Goal: Use online tool/utility: Utilize a website feature to perform a specific function

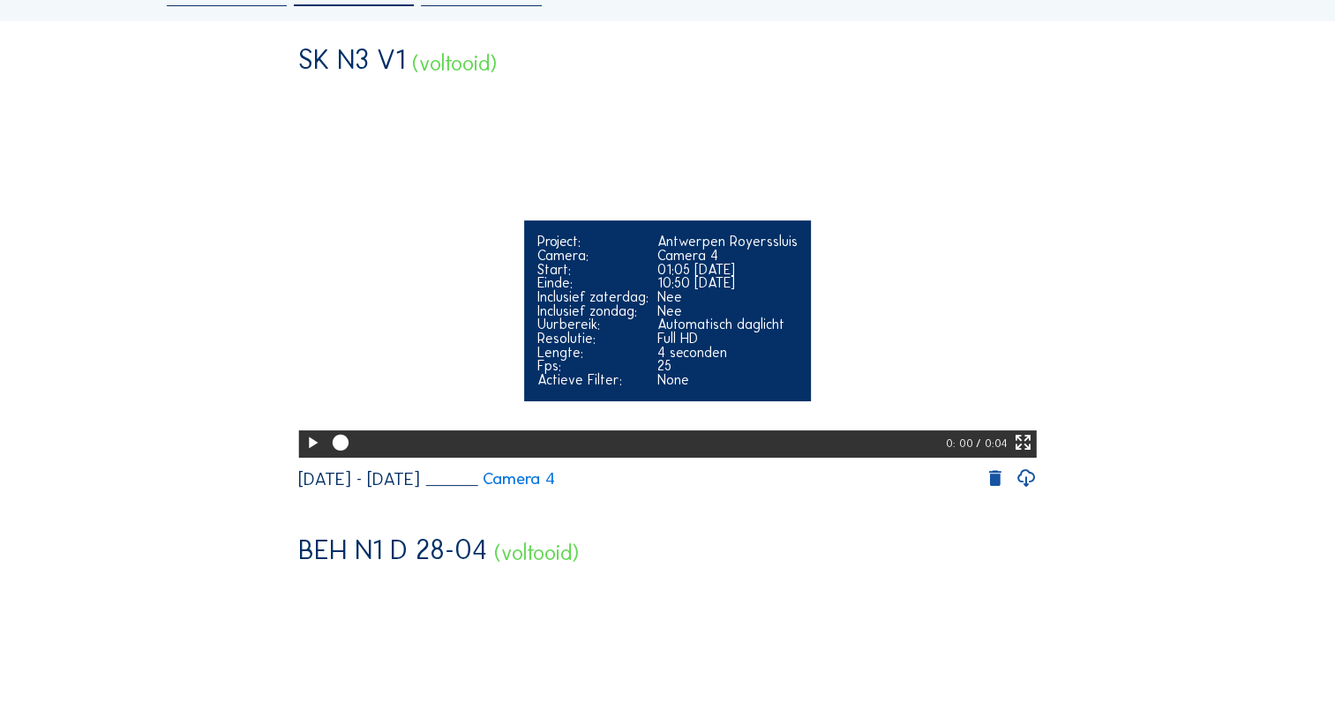
scroll to position [176, 0]
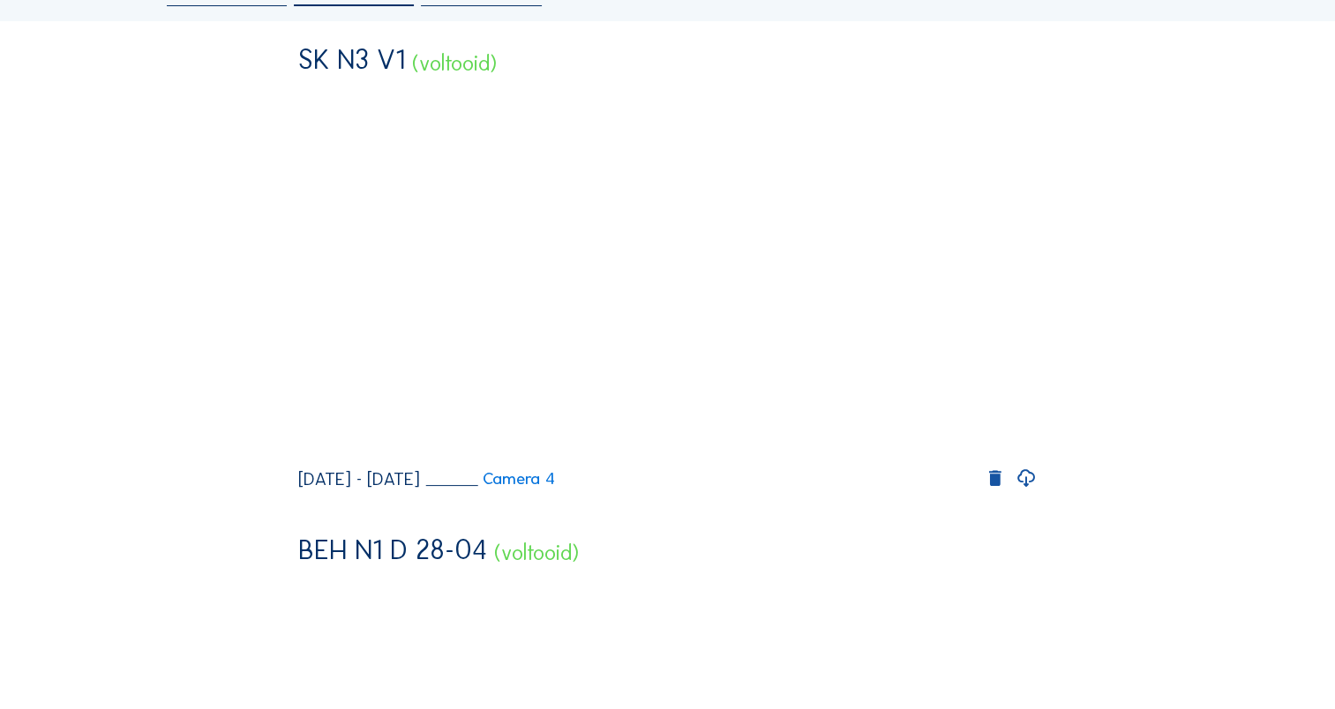
click at [1031, 491] on icon at bounding box center [1026, 479] width 21 height 23
click at [1005, 491] on icon at bounding box center [995, 480] width 21 height 22
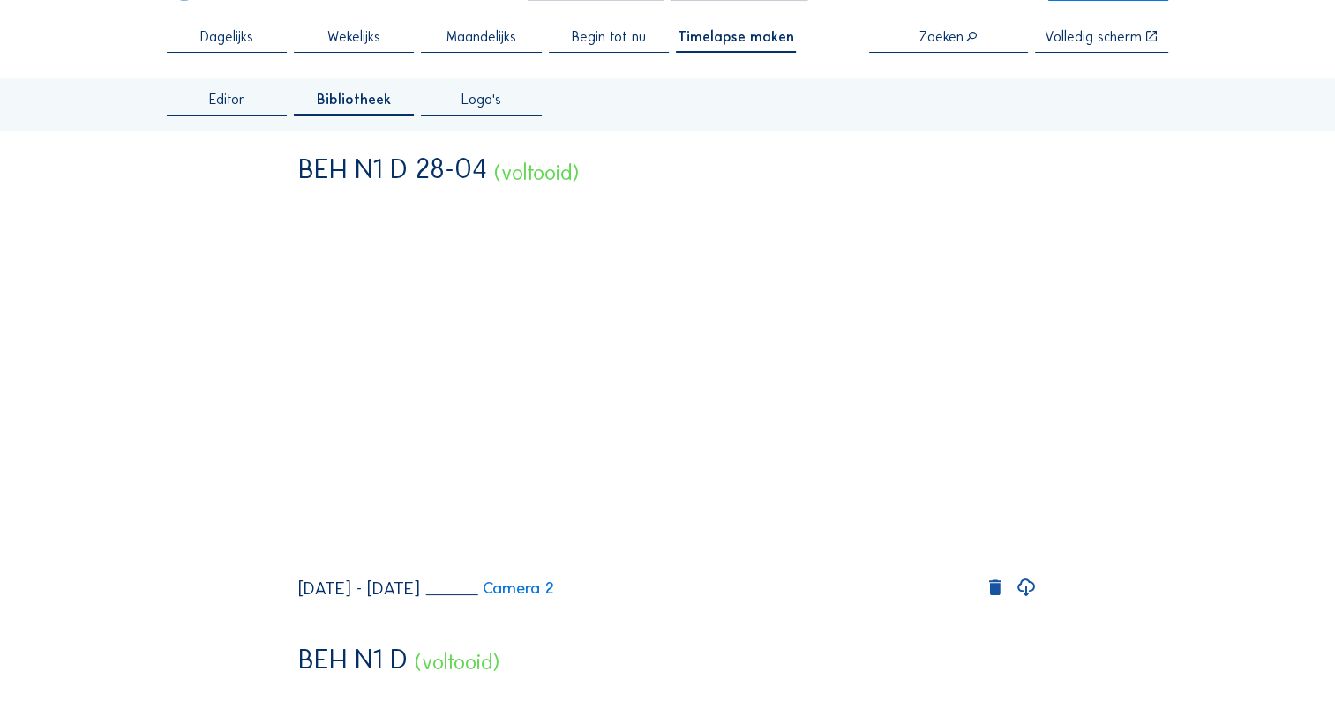
scroll to position [0, 0]
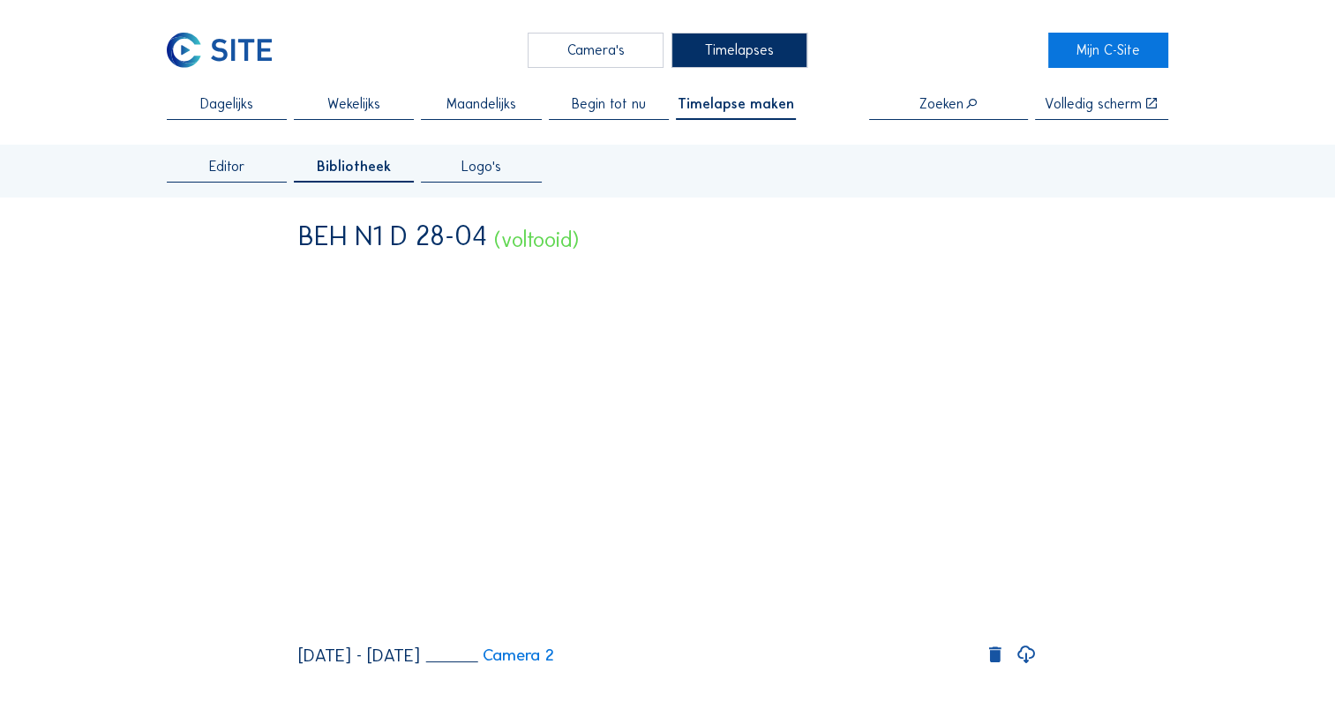
click at [217, 160] on span "Editor" at bounding box center [227, 167] width 36 height 14
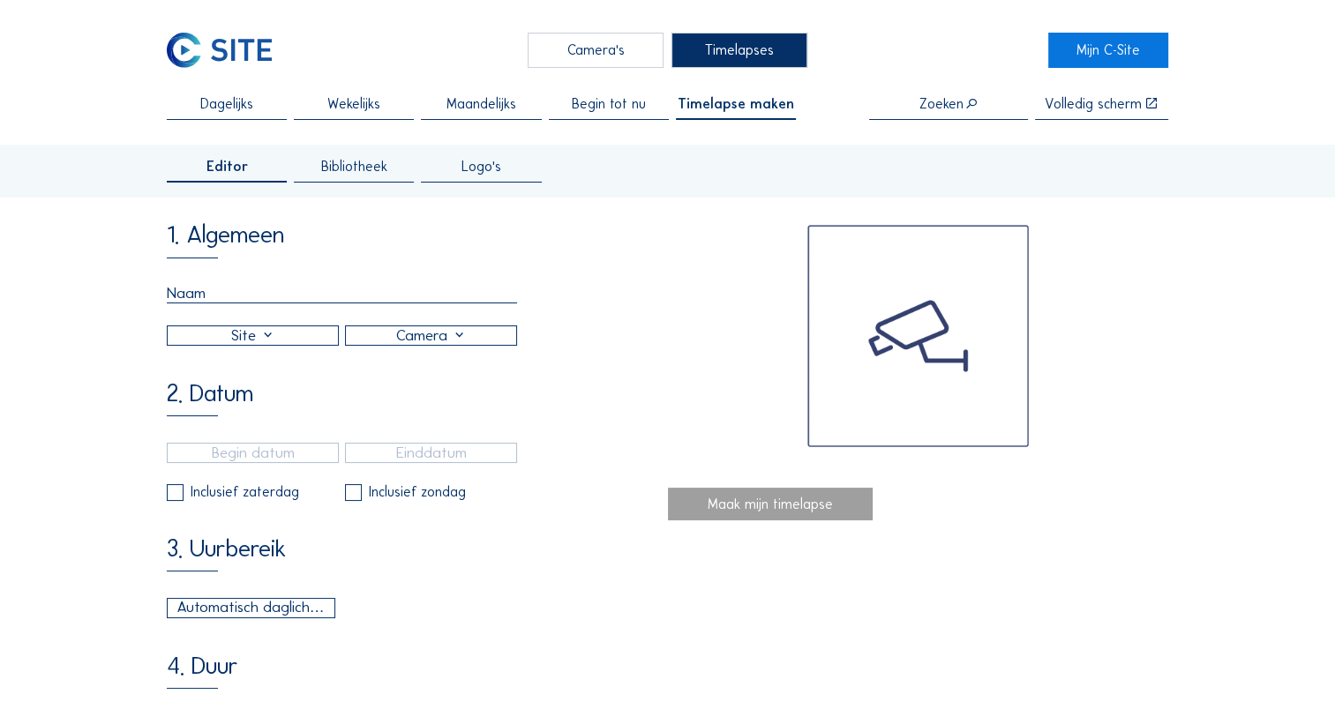
click at [325, 295] on input "text" at bounding box center [342, 293] width 350 height 19
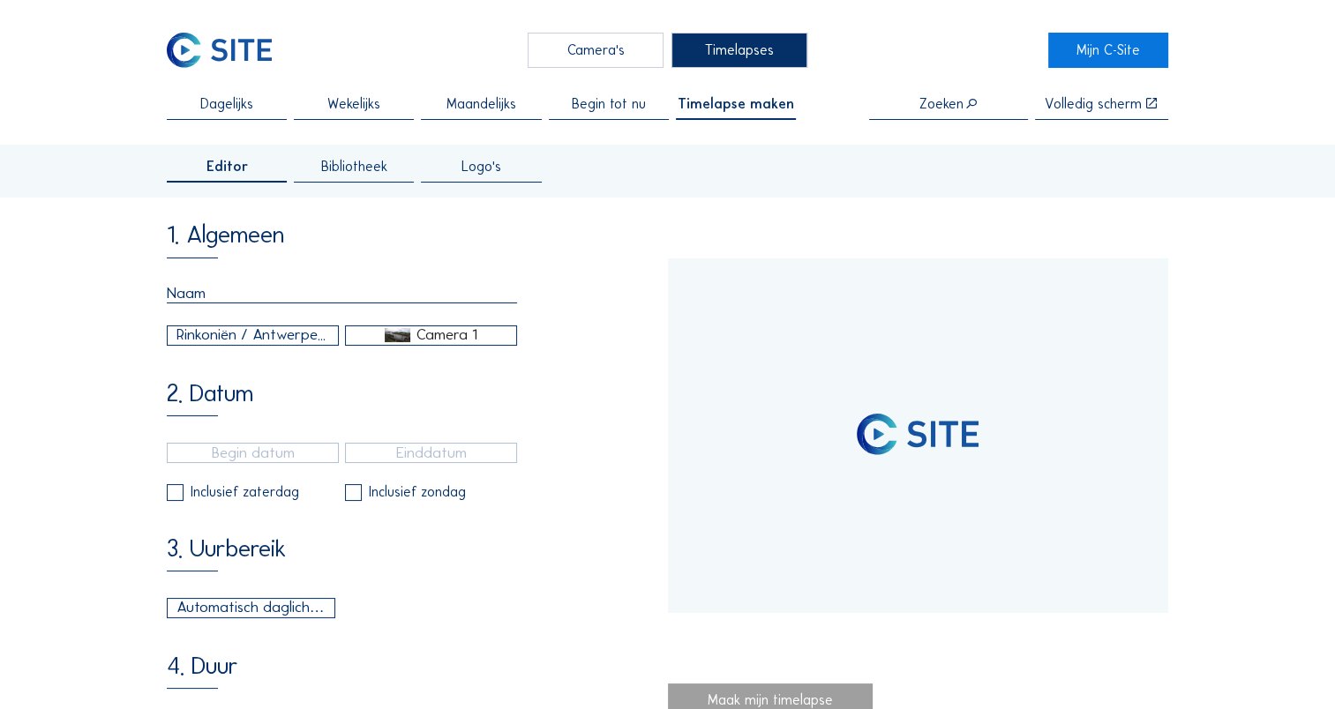
type input "[DATE] 11:15"
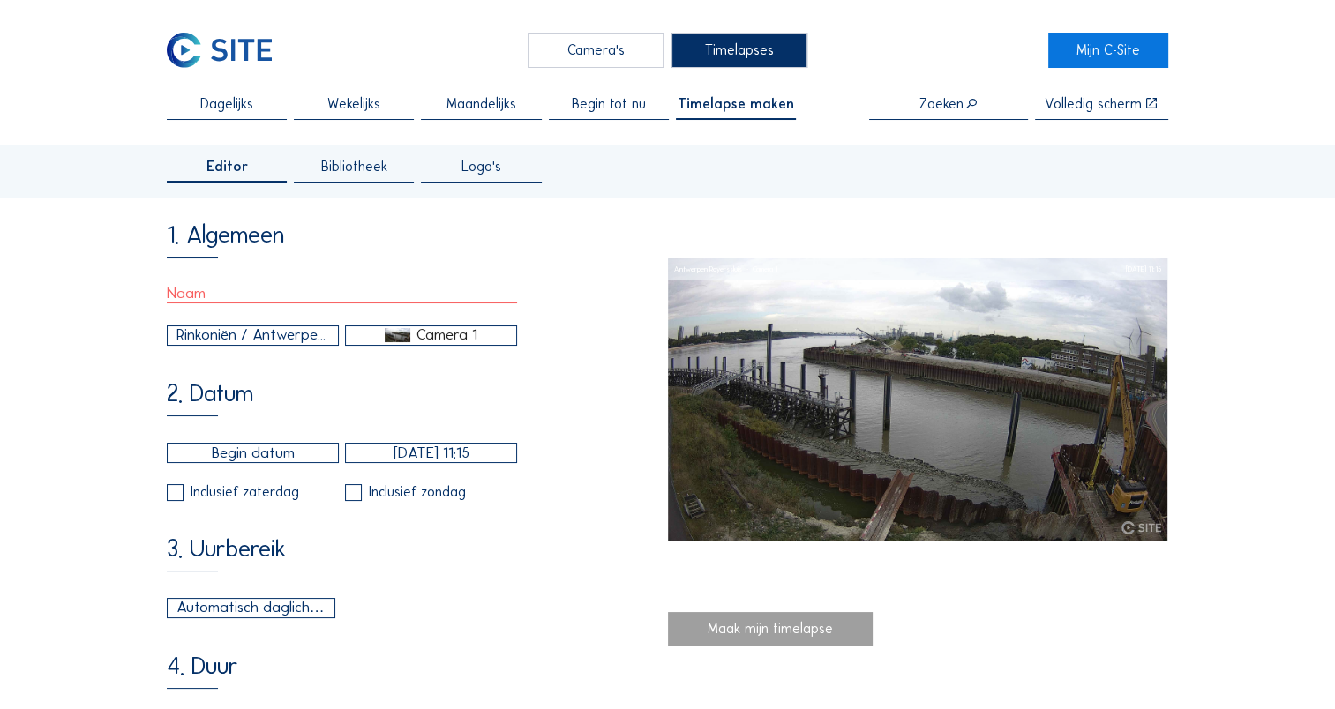
type input "SK N3 V1"
click at [459, 343] on div "Camera 1" at bounding box center [446, 335] width 61 height 16
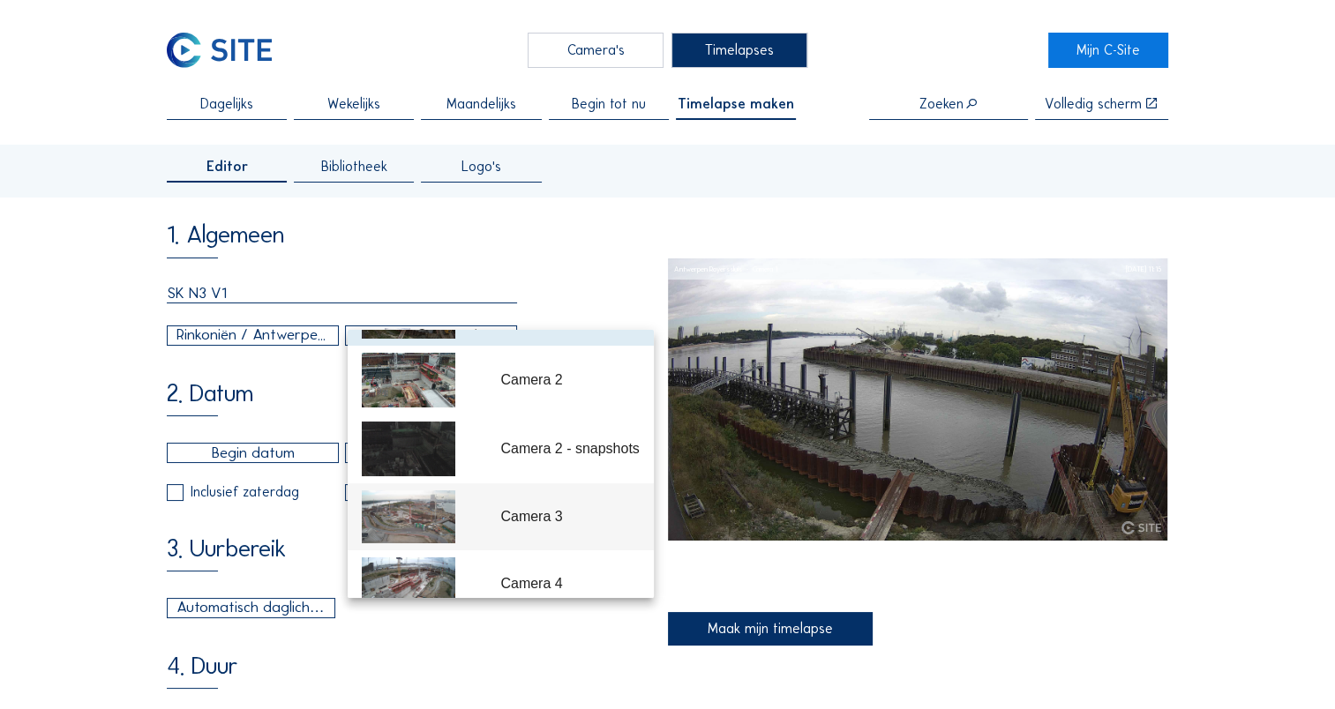
scroll to position [86, 0]
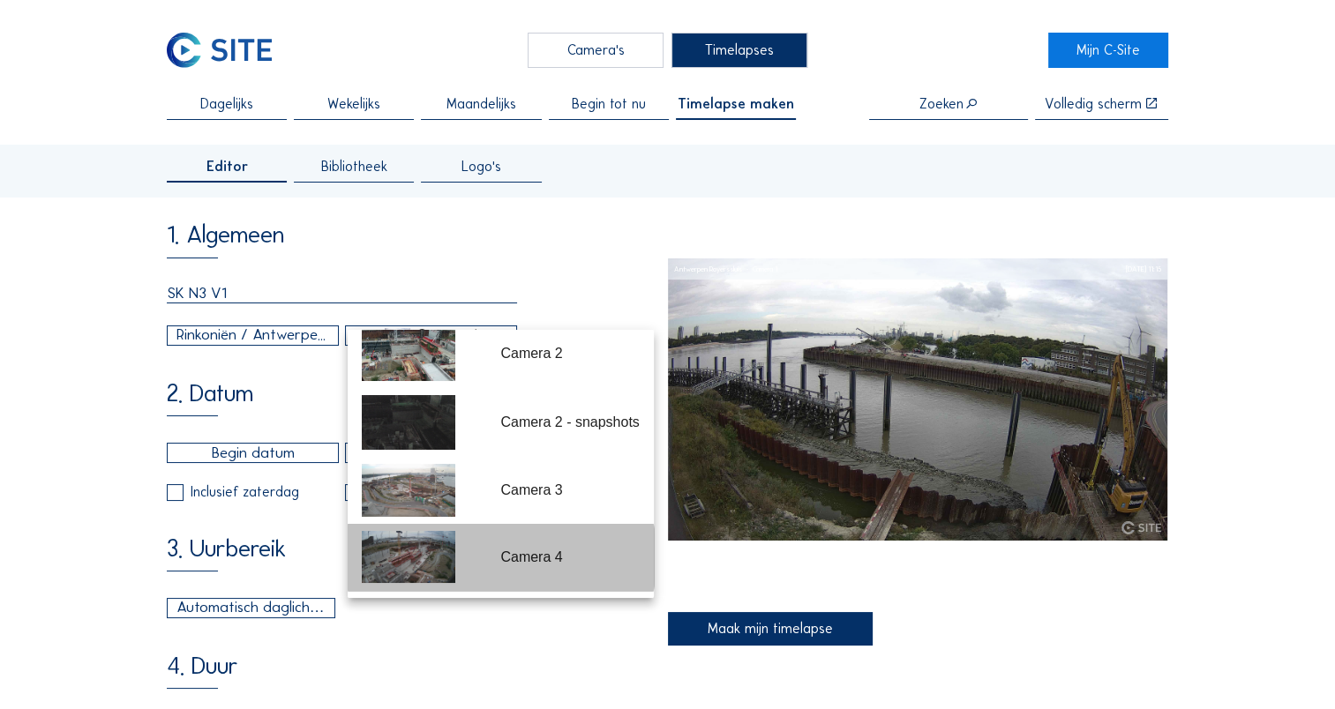
click at [449, 557] on img at bounding box center [409, 557] width 94 height 53
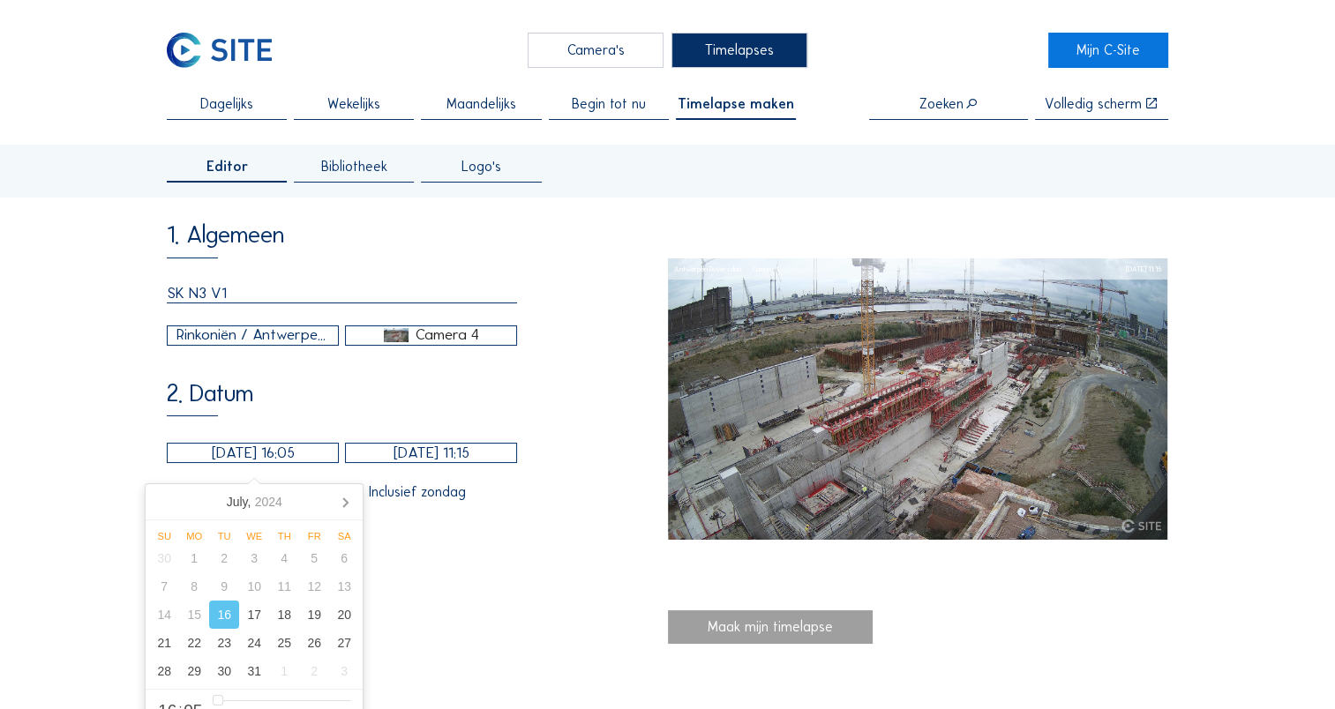
click at [266, 461] on input "[DATE] 16:05" at bounding box center [253, 453] width 172 height 20
click at [347, 498] on icon at bounding box center [345, 502] width 28 height 28
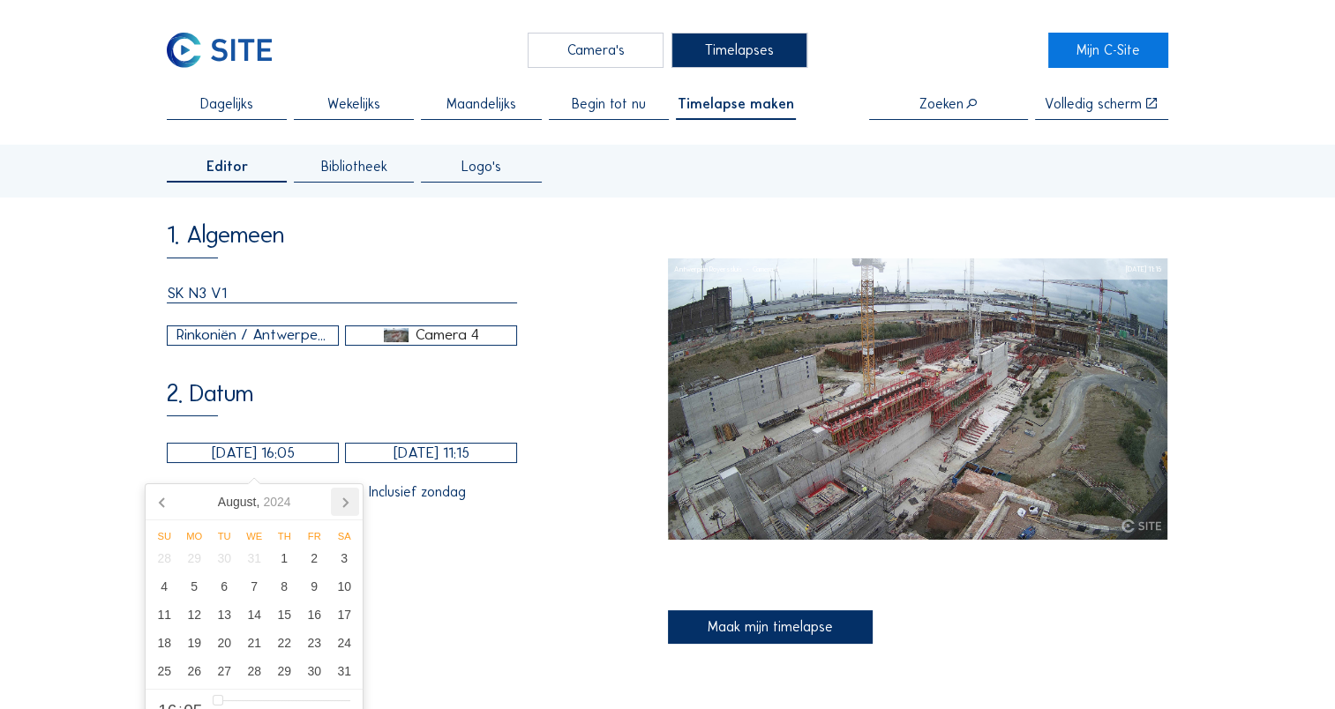
click at [347, 498] on icon at bounding box center [345, 502] width 28 height 28
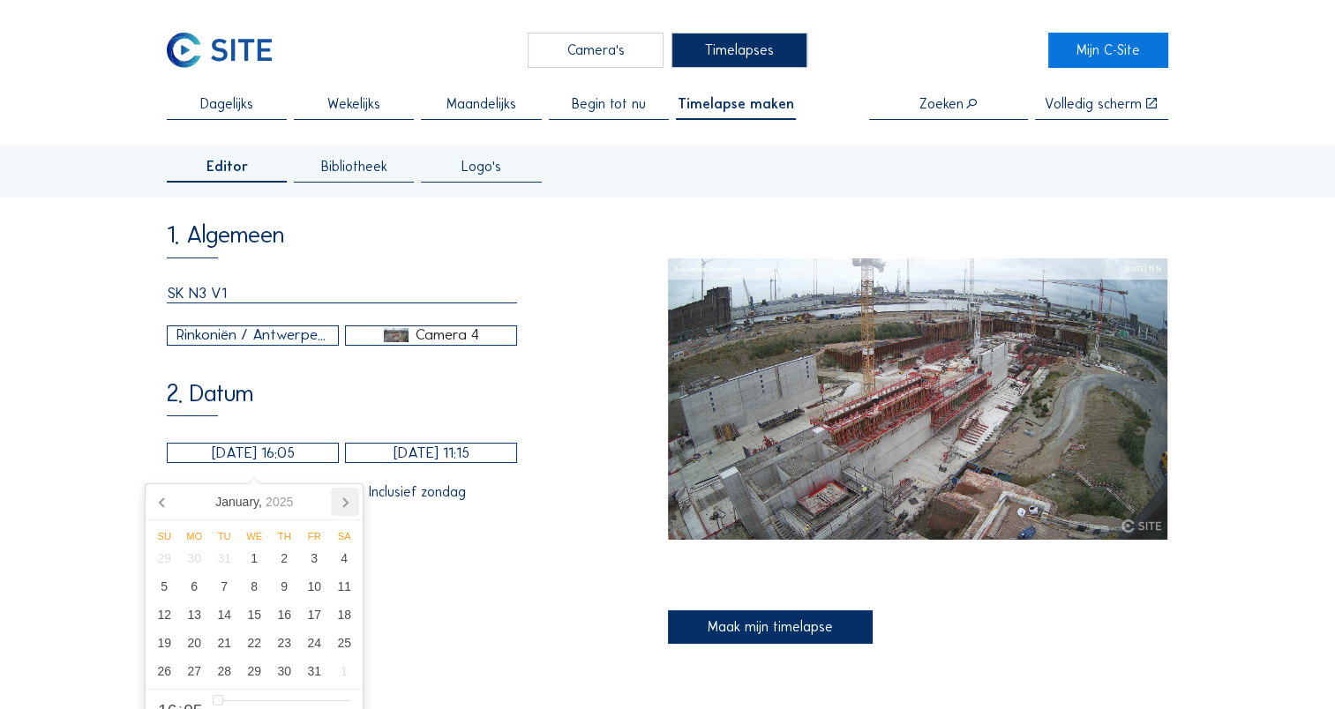
click at [347, 498] on icon at bounding box center [345, 502] width 28 height 28
drag, startPoint x: 165, startPoint y: 500, endPoint x: 169, endPoint y: 533, distance: 32.8
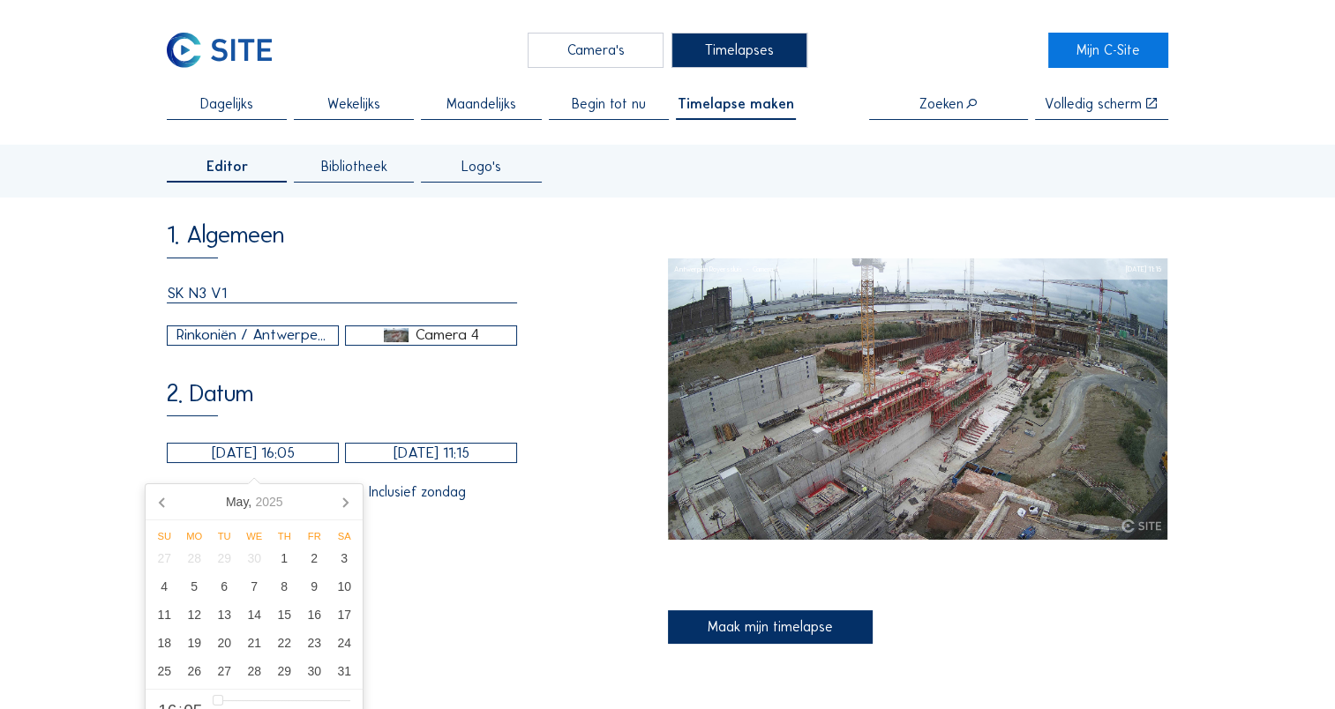
click at [165, 501] on icon at bounding box center [163, 502] width 28 height 28
click at [202, 673] on div "28" at bounding box center [194, 671] width 30 height 28
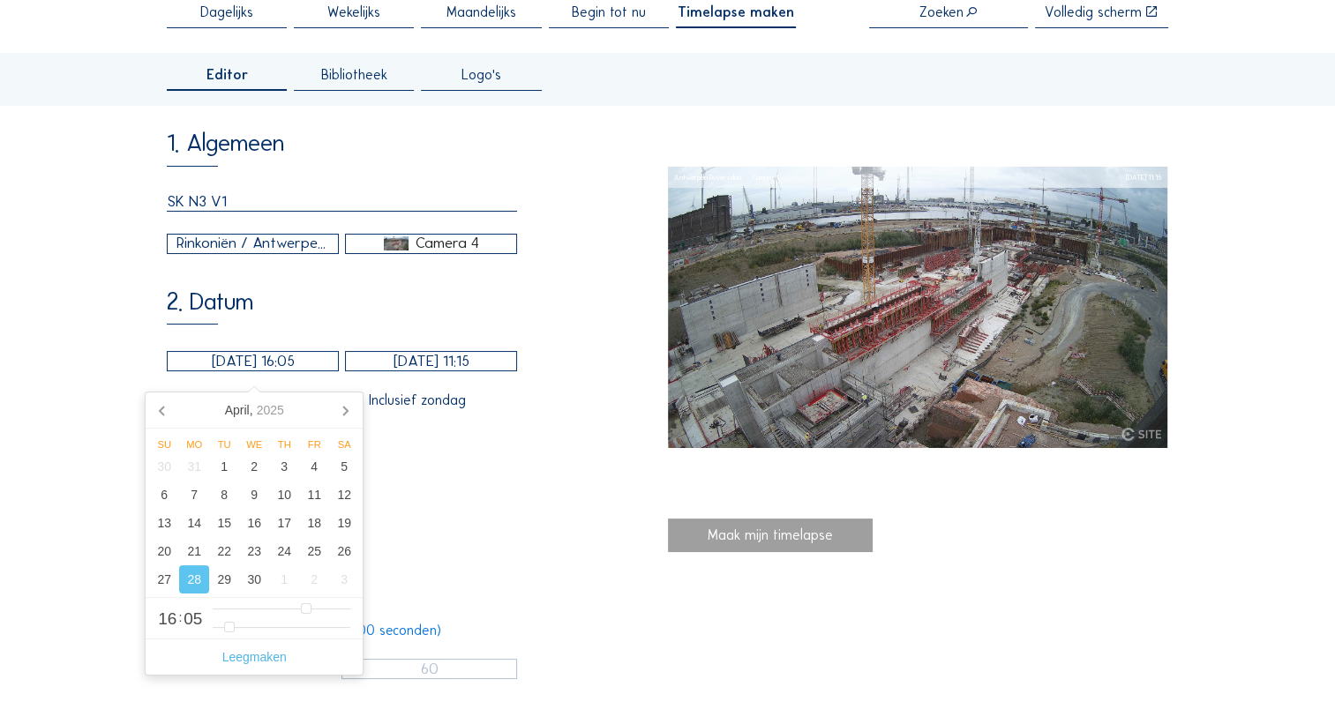
scroll to position [176, 0]
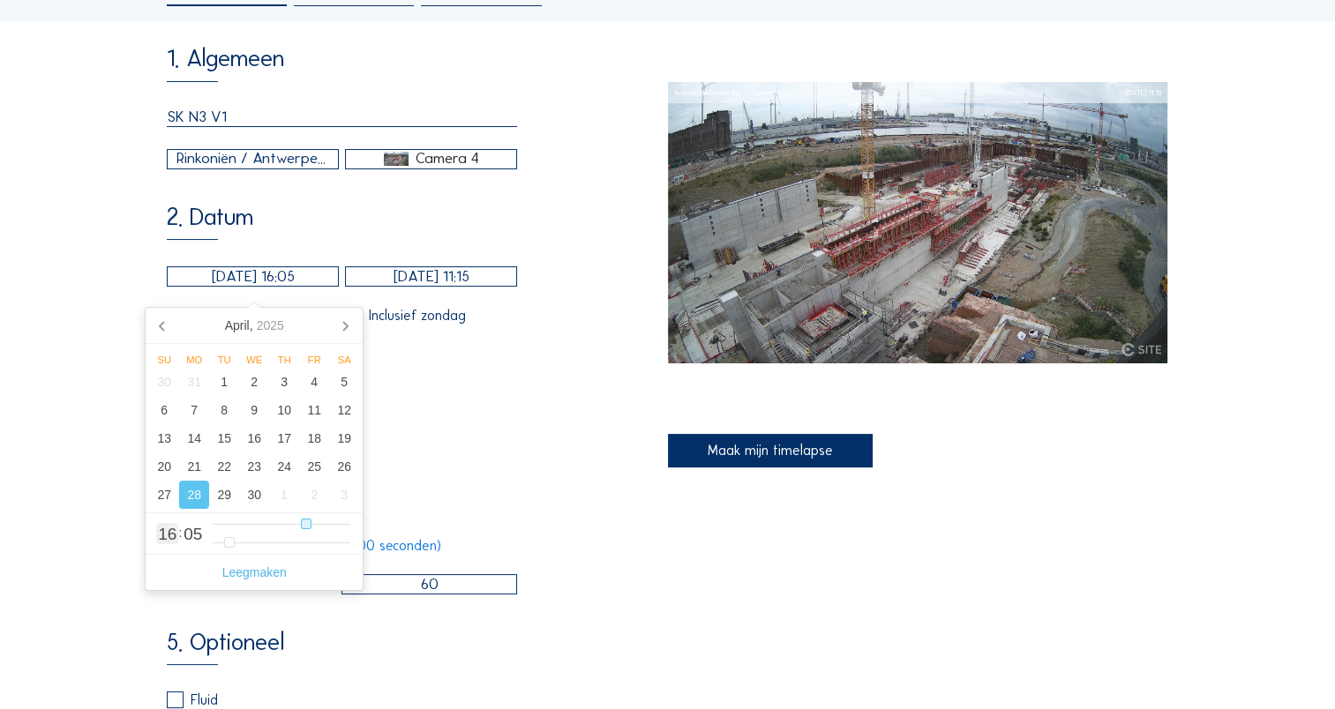
type input "[DATE] 05:05"
type input "5"
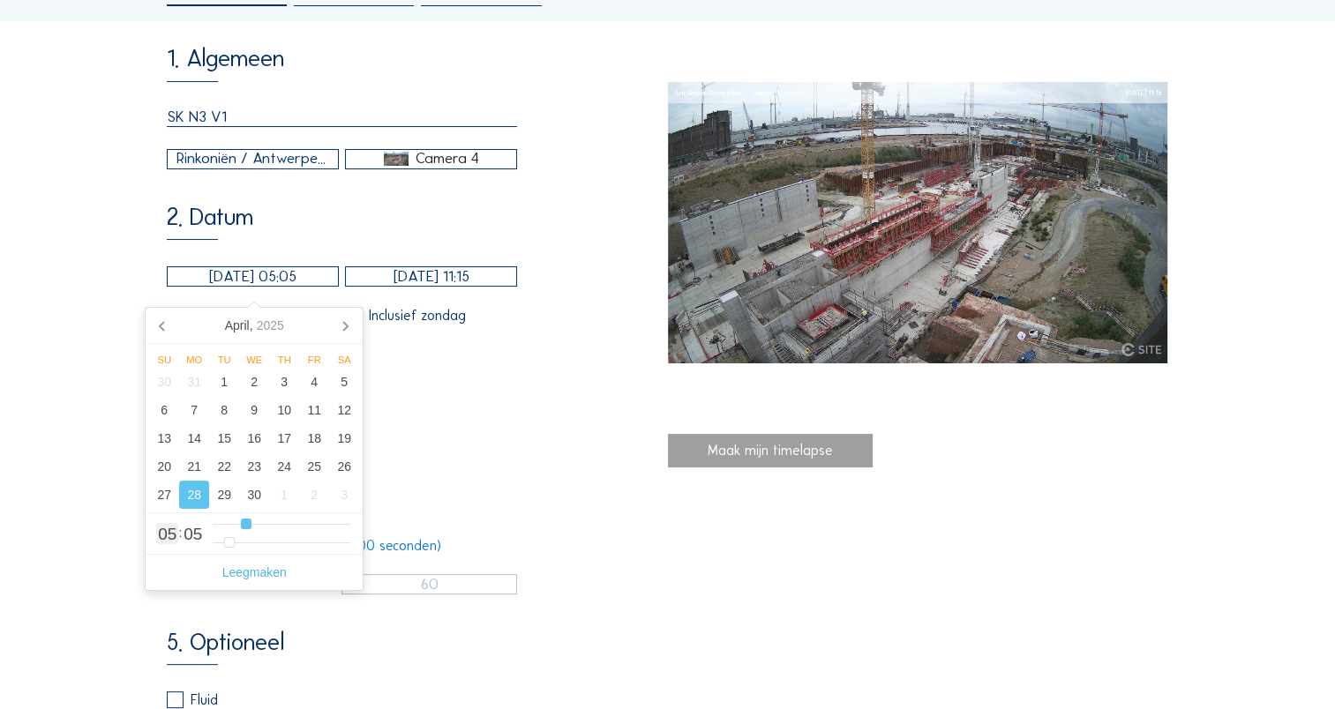
type input "[DATE] 04:05"
type input "4"
type input "[DATE] 03:05"
type input "3"
type input "[DATE] 02:05"
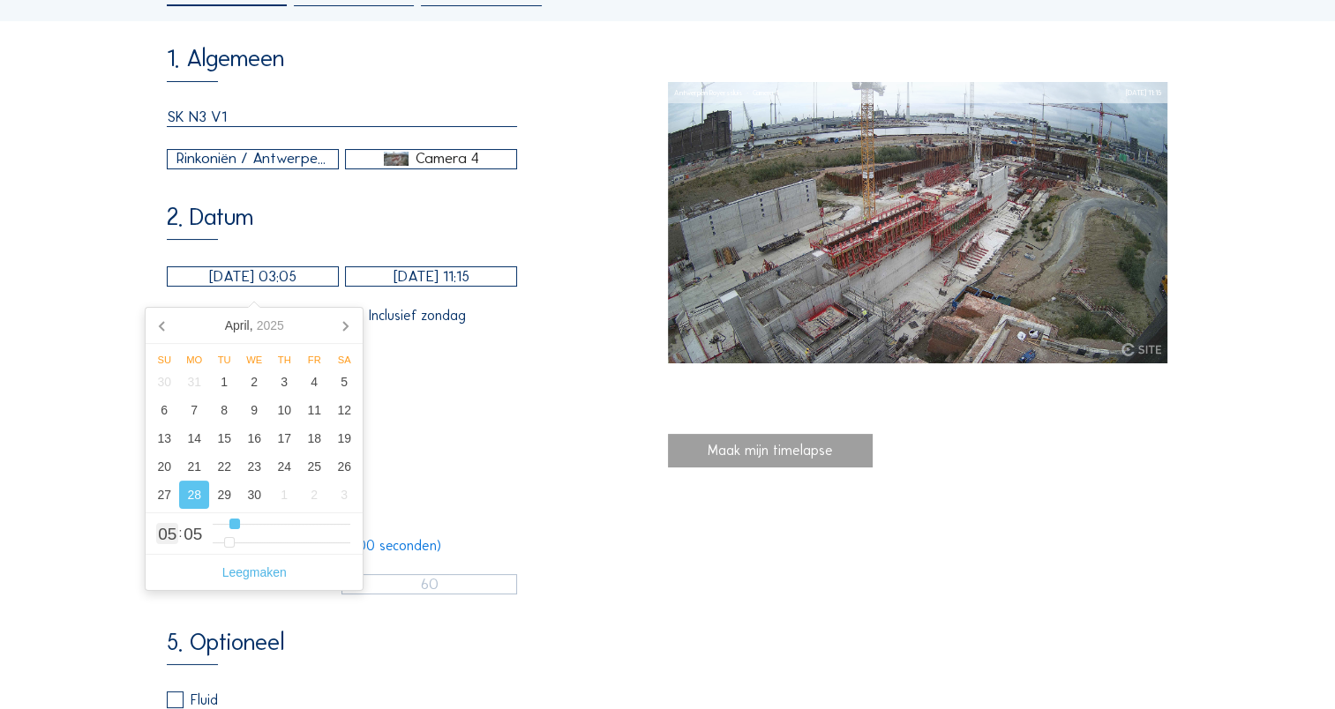
type input "2"
type input "[DATE] 01:05"
type input "1"
type input "[DATE] 02:05"
type input "2"
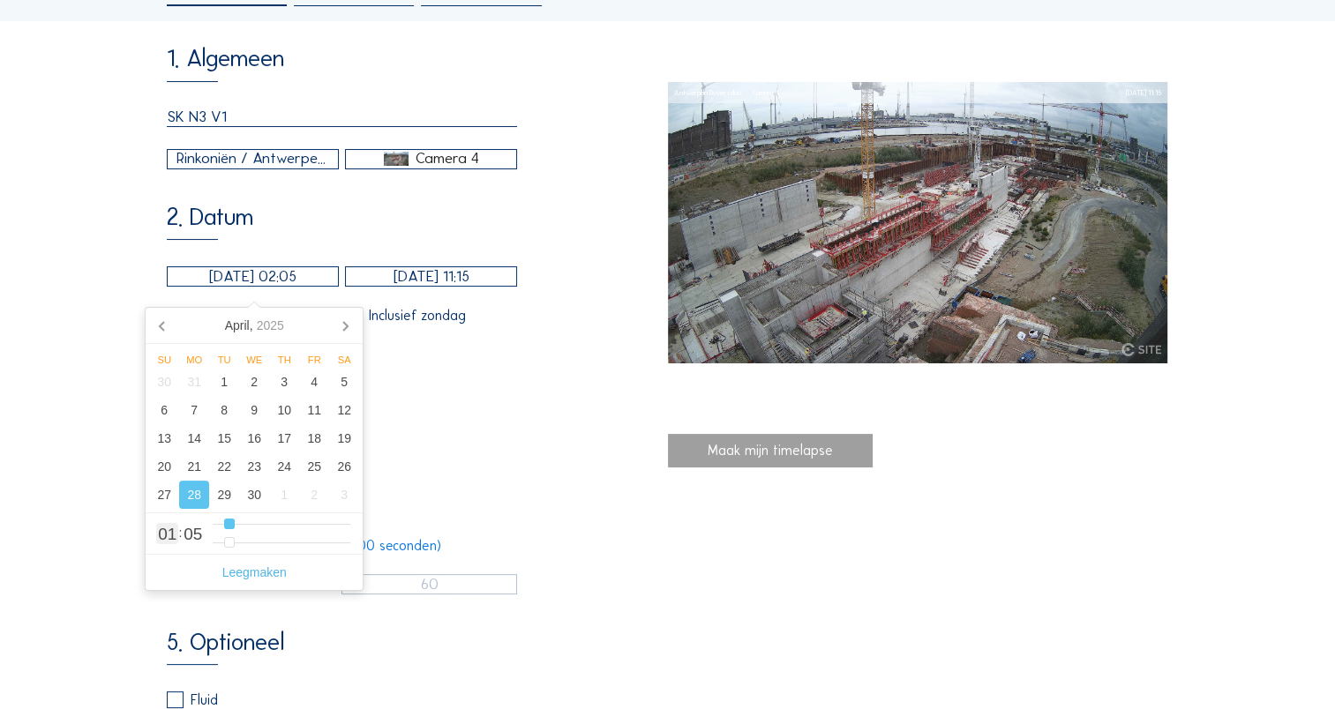
type input "[DATE] 03:05"
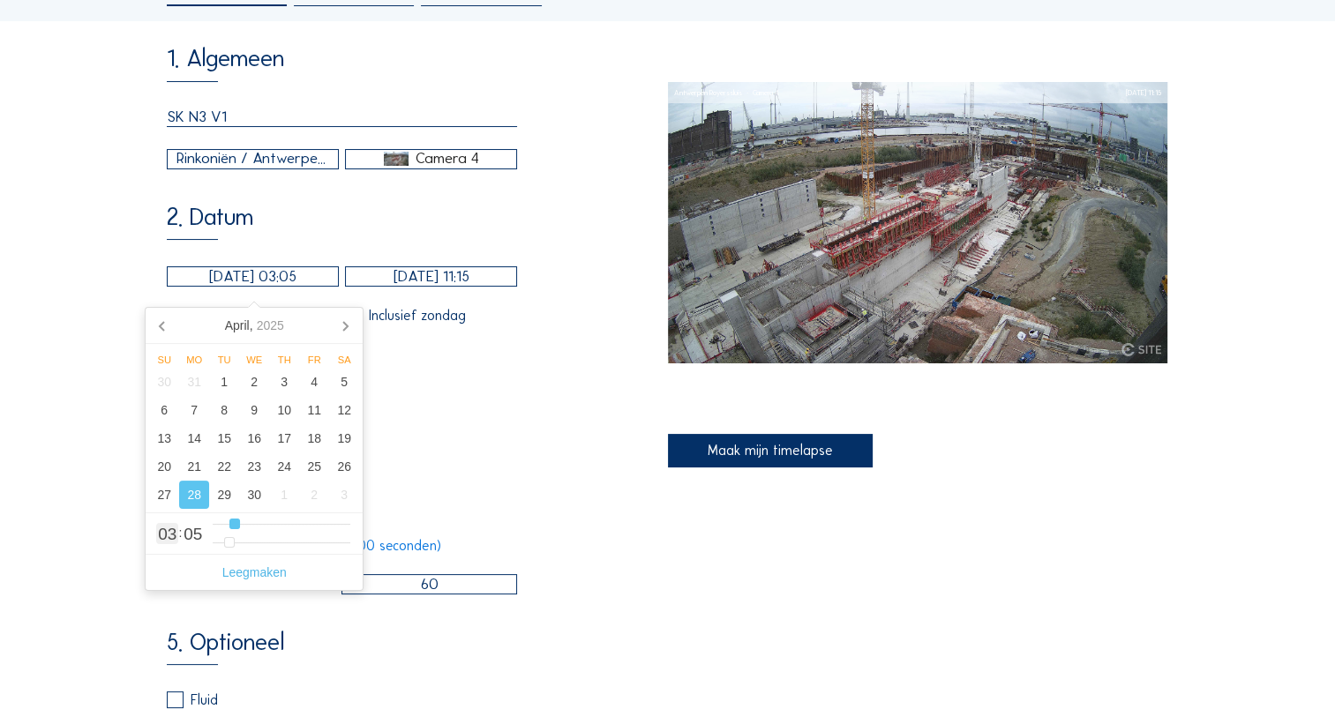
drag, startPoint x: 244, startPoint y: 522, endPoint x: 233, endPoint y: 531, distance: 14.5
type input "3"
click at [233, 531] on input "range" at bounding box center [282, 524] width 138 height 15
type input "[DATE] 02:05"
type input "2"
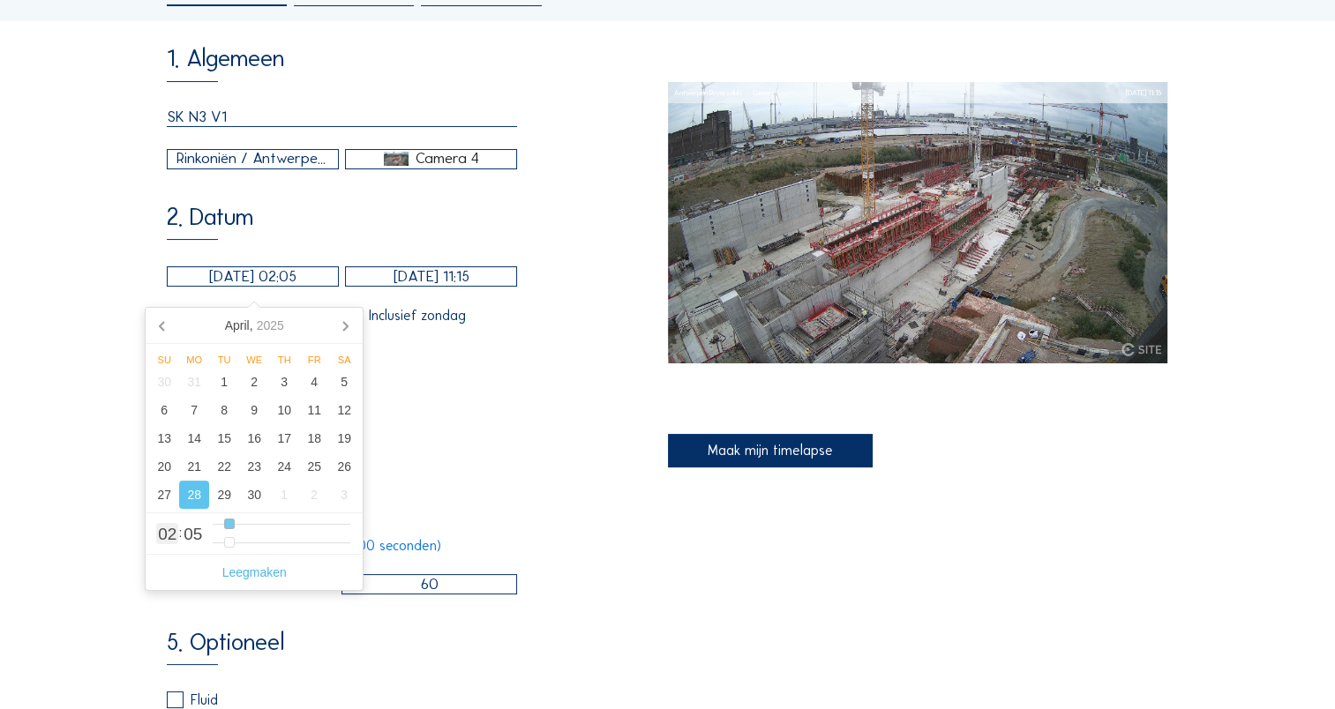
click at [229, 529] on input "range" at bounding box center [282, 524] width 138 height 15
click at [455, 285] on input "[DATE] 11:15" at bounding box center [431, 276] width 172 height 20
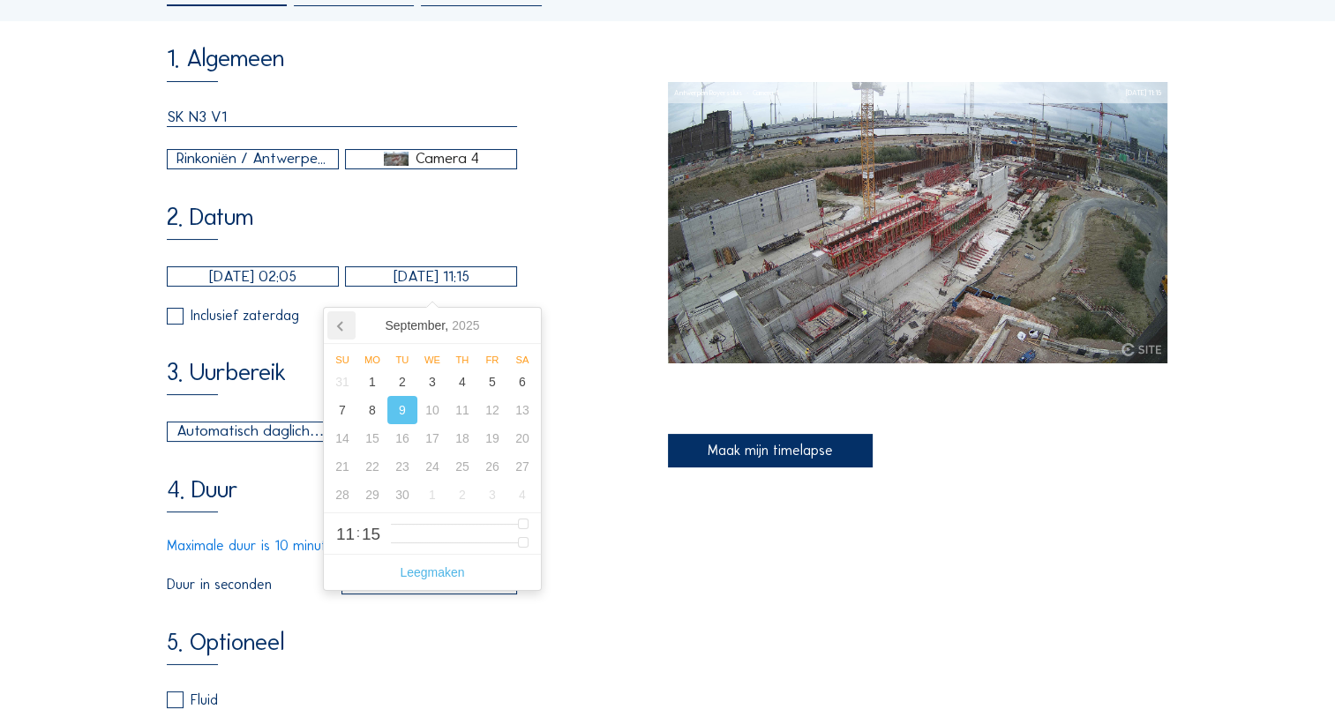
click at [337, 324] on icon at bounding box center [341, 325] width 28 height 28
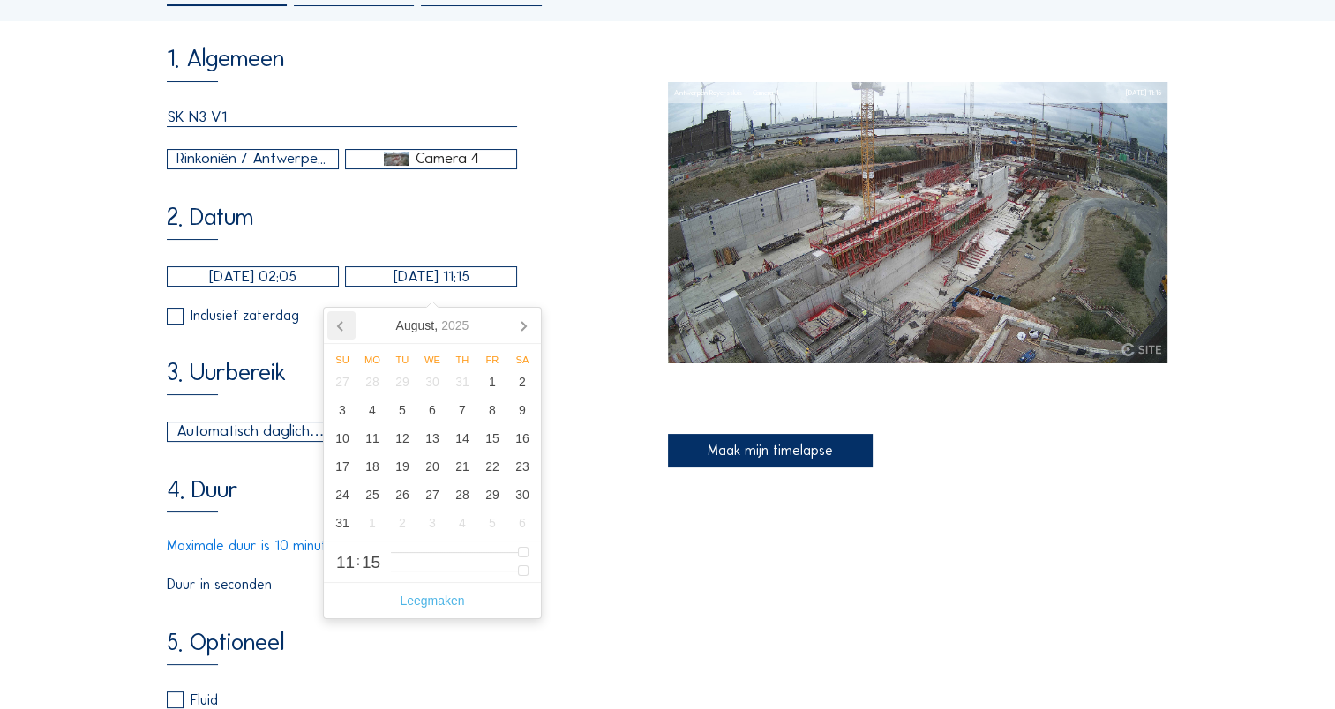
click at [337, 324] on icon at bounding box center [341, 325] width 28 height 28
click at [338, 324] on icon at bounding box center [341, 325] width 28 height 28
drag, startPoint x: 377, startPoint y: 499, endPoint x: 368, endPoint y: 515, distance: 18.9
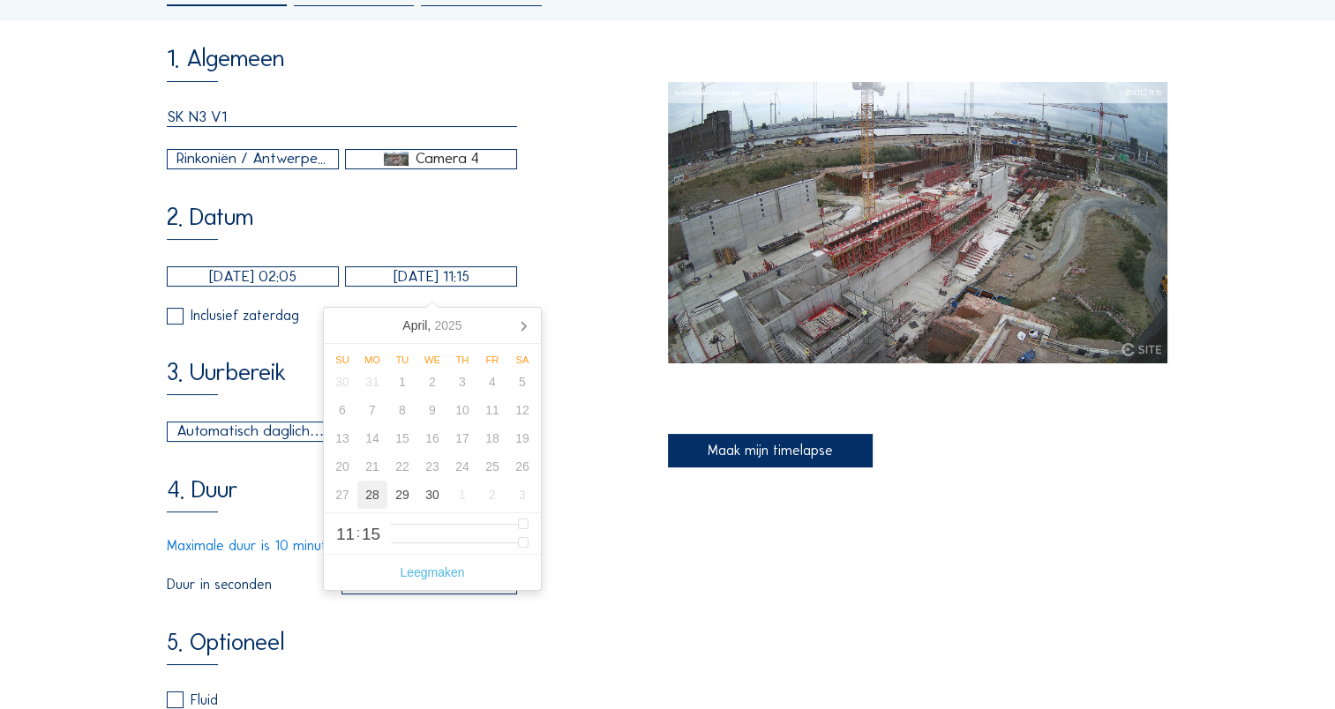
click at [376, 499] on div "28" at bounding box center [372, 495] width 30 height 28
type input "[DATE] 12:15"
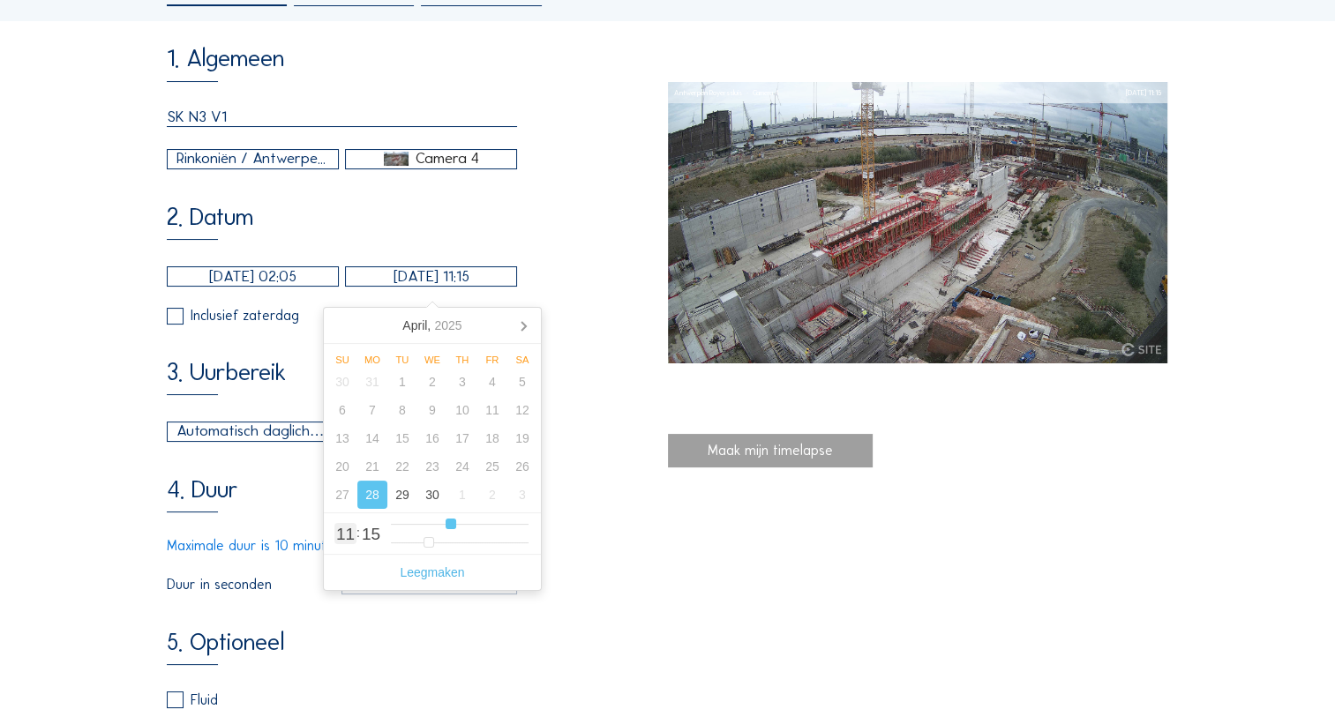
type input "12"
type input "[DATE] 13:15"
type input "13"
type input "[DATE] 14:15"
type input "14"
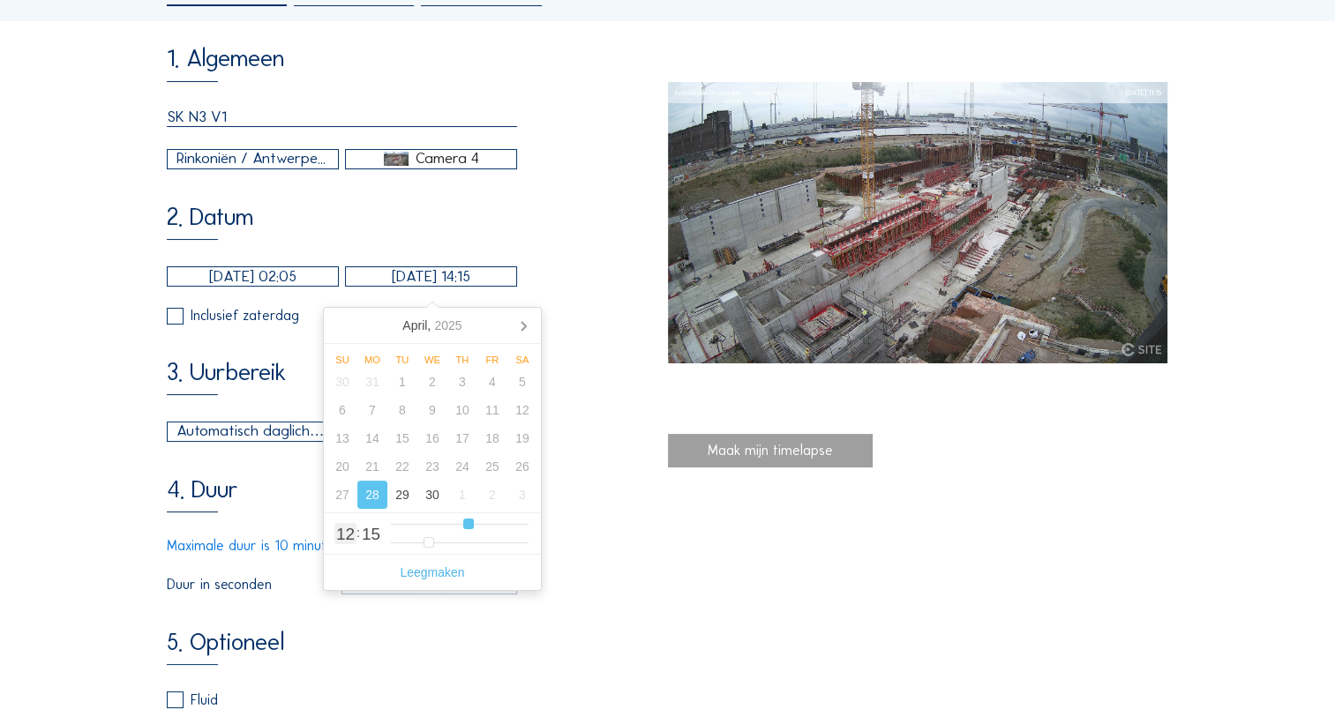
type input "[DATE] 15:15"
type input "15"
type input "[DATE] 16:15"
type input "16"
type input "[DATE] 17:15"
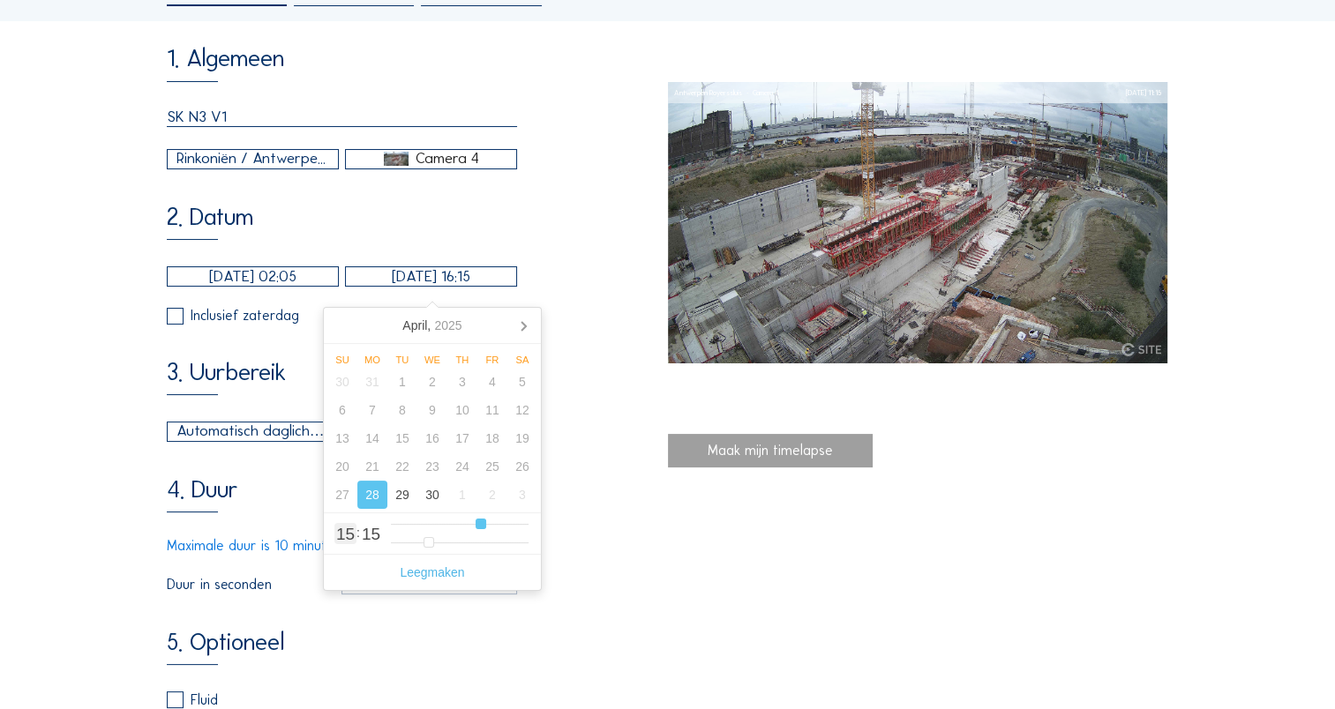
type input "17"
type input "[DATE] 18:15"
type input "18"
type input "[DATE] 19:15"
type input "19"
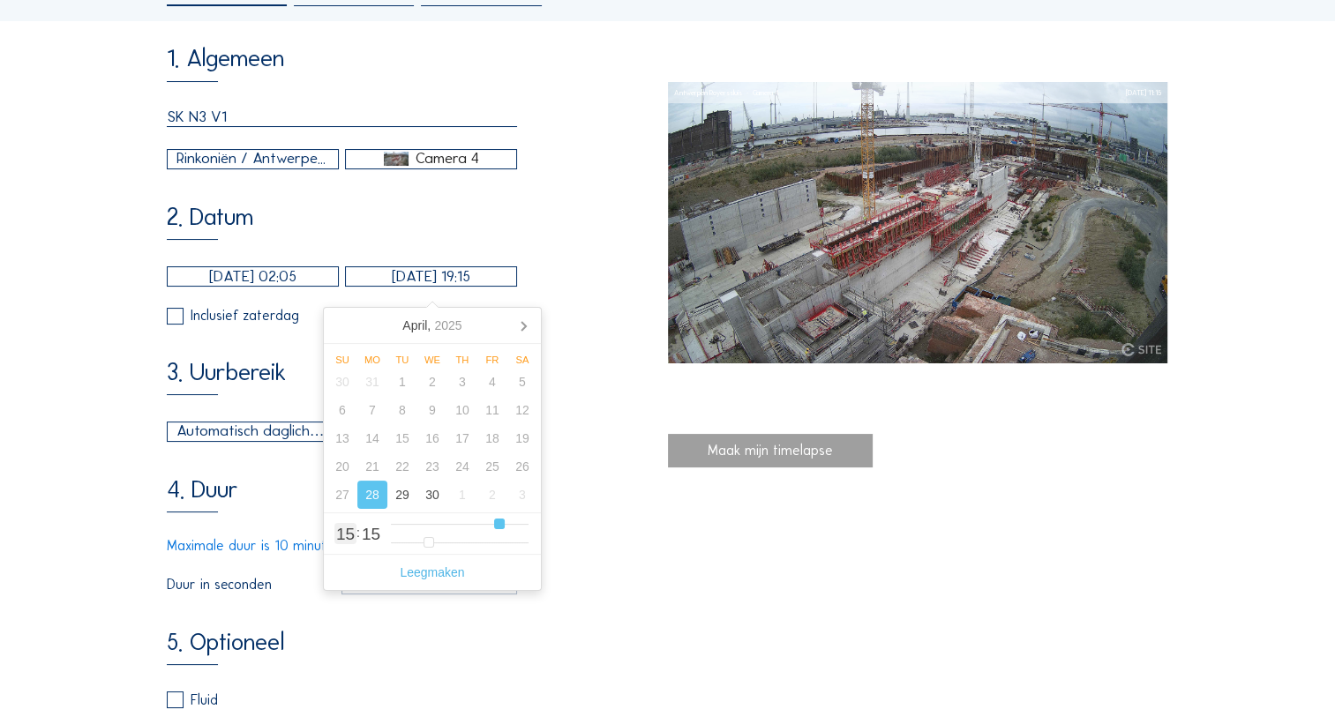
type input "[DATE] 20:15"
type input "20"
type input "[DATE] 21:15"
type input "21"
type input "[DATE] 22:15"
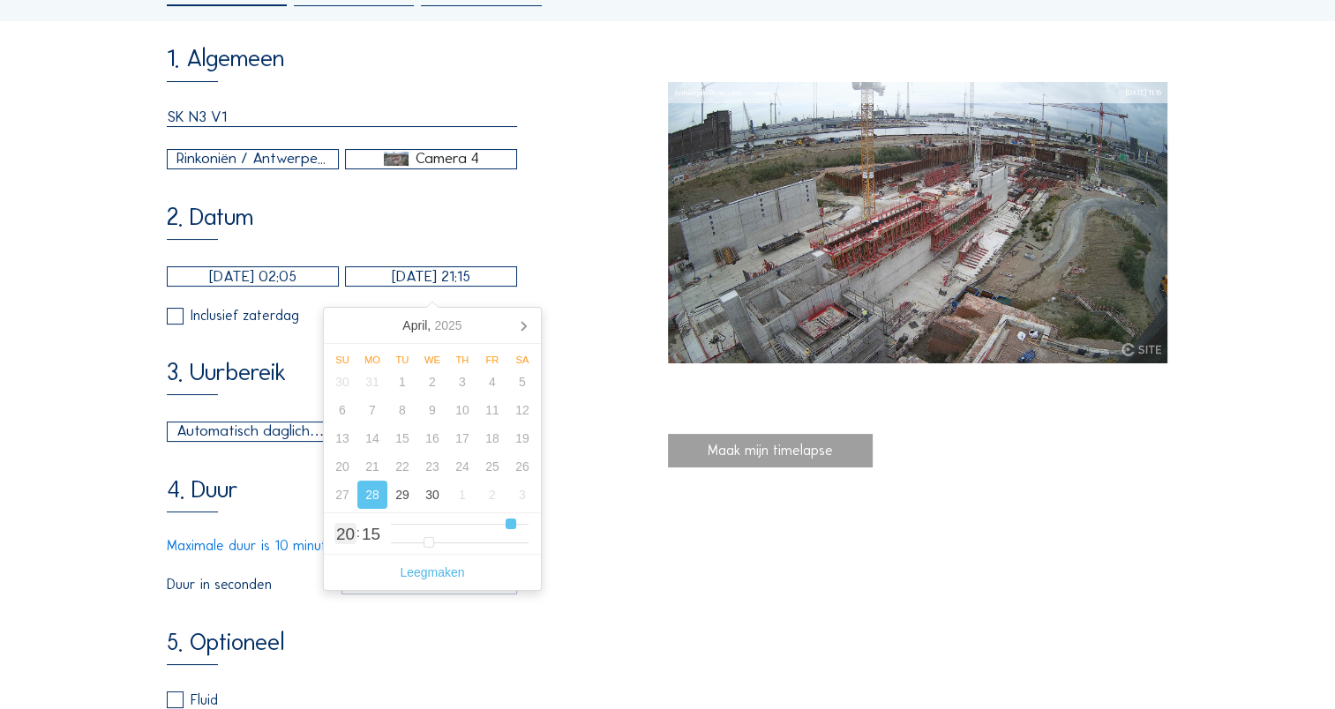
type input "22"
type input "[DATE] 23:15"
drag, startPoint x: 455, startPoint y: 529, endPoint x: 521, endPoint y: 551, distance: 69.5
type input "23"
click at [521, 532] on input "range" at bounding box center [460, 524] width 138 height 15
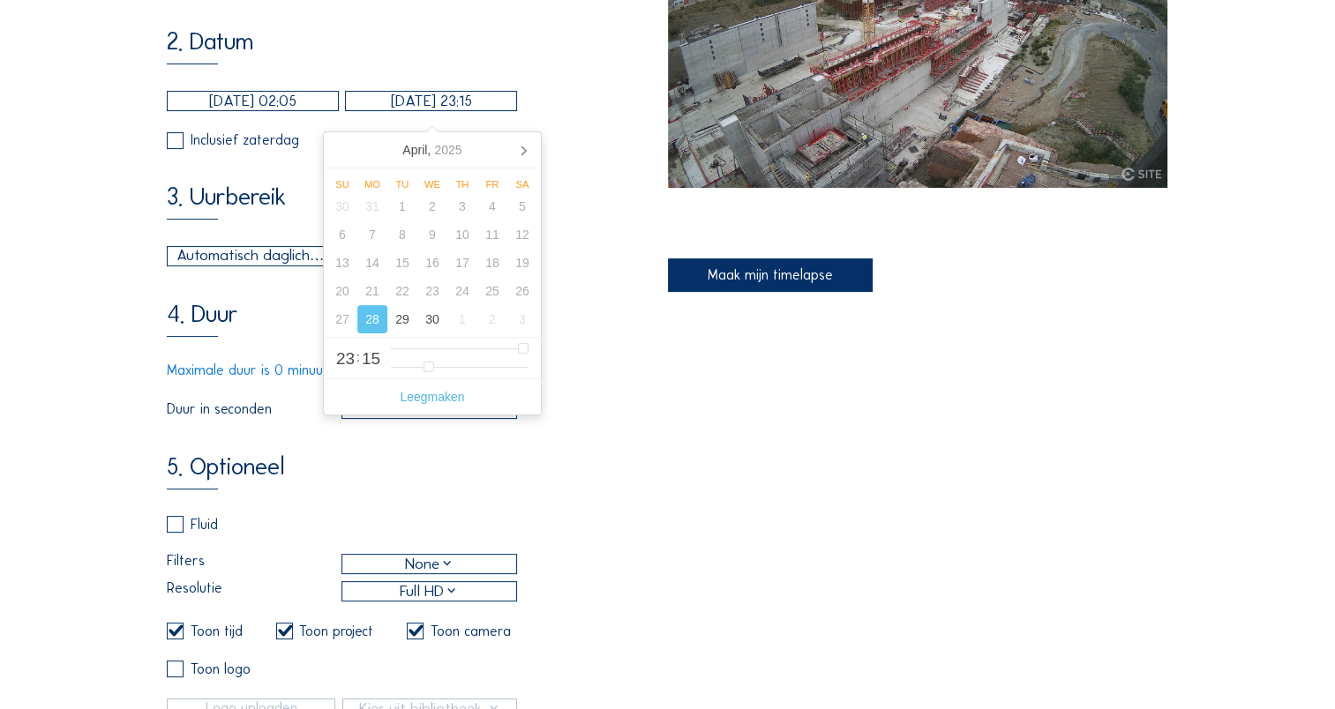
scroll to position [353, 0]
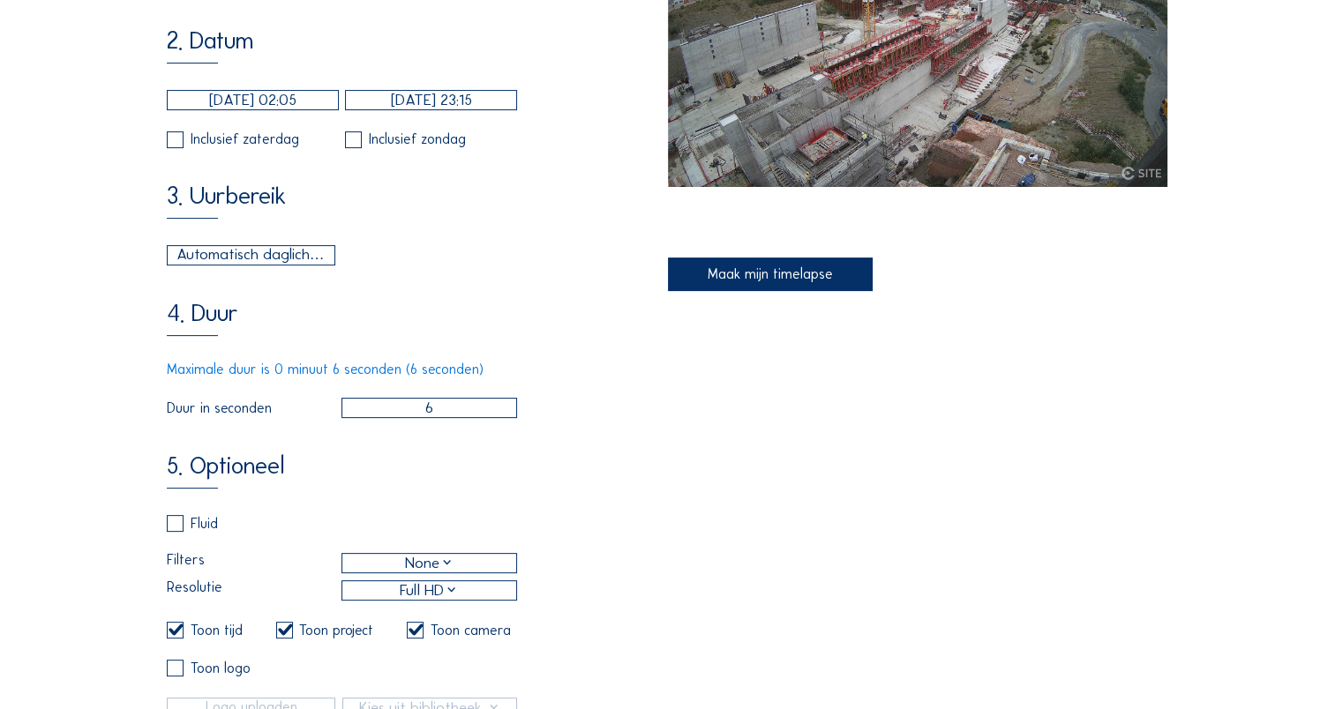
click at [556, 490] on div "5. Optioneel Fluid Filters None Resolutie Full HD Toon tijd Toon project Toon c…" at bounding box center [417, 603] width 500 height 299
drag, startPoint x: 409, startPoint y: 439, endPoint x: 401, endPoint y: 442, distance: 9.2
click at [401, 442] on div "1. Algemeen SK N3 V1 Rinkoniën / Antwerpen Royerssluis Camera 4 2. Datum [DATE]…" at bounding box center [417, 310] width 500 height 883
type input "5"
click at [597, 418] on div "4. Duur Maximale duur is 0 minuut 6 seconden (6 seconden) [PERSON_NAME] in seco…" at bounding box center [417, 359] width 500 height 117
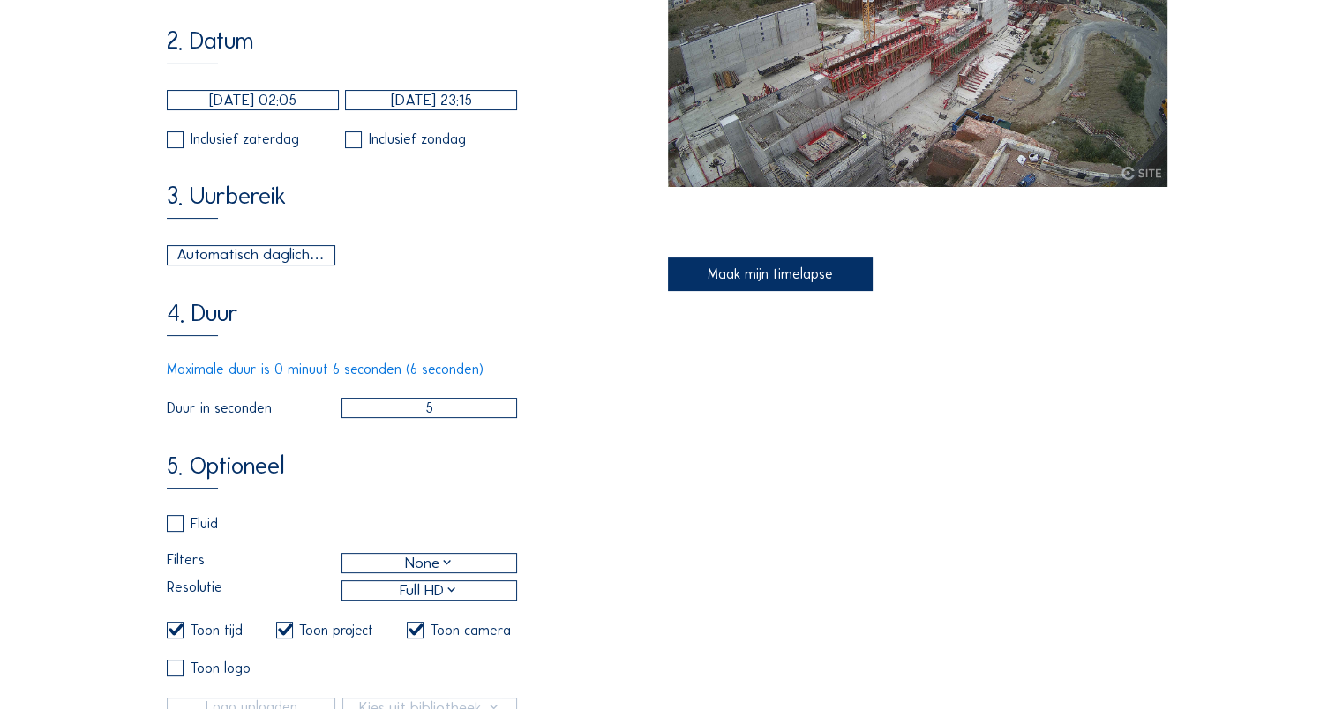
click at [300, 266] on div "Automatisch daglicht" at bounding box center [251, 255] width 150 height 23
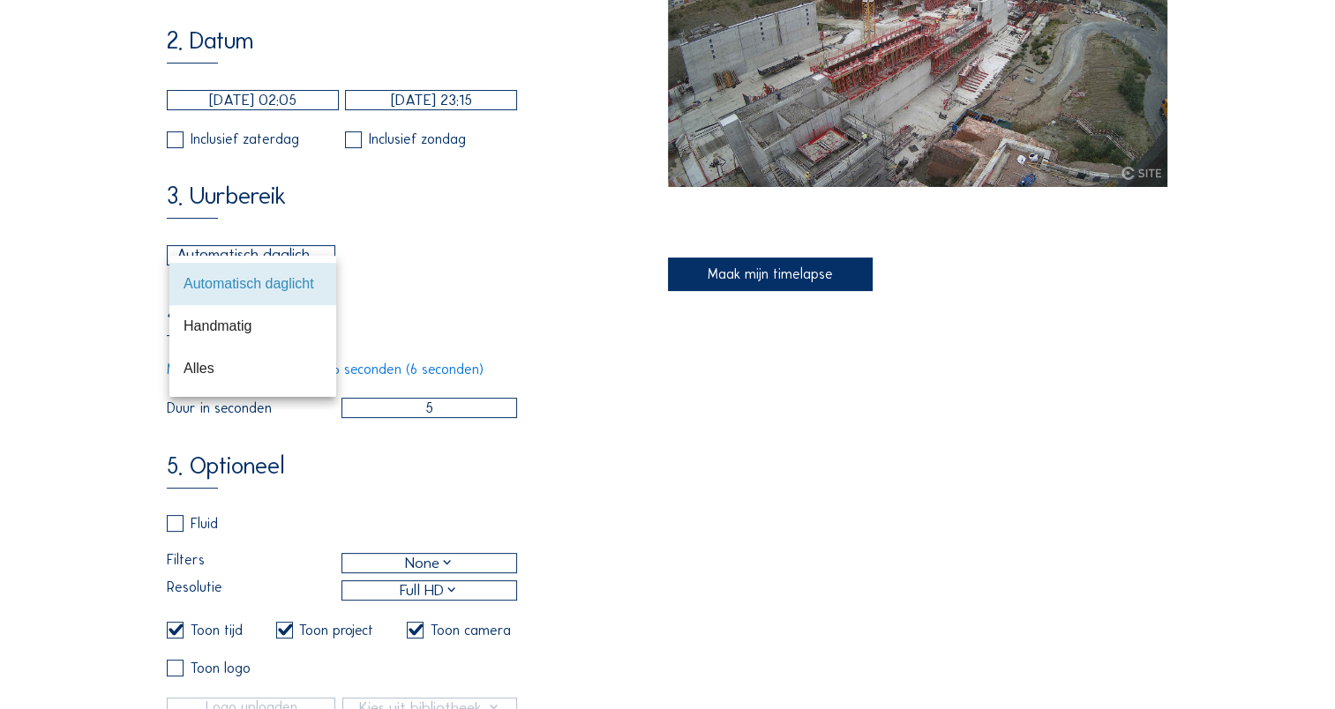
click at [250, 374] on div "Alles" at bounding box center [253, 368] width 139 height 17
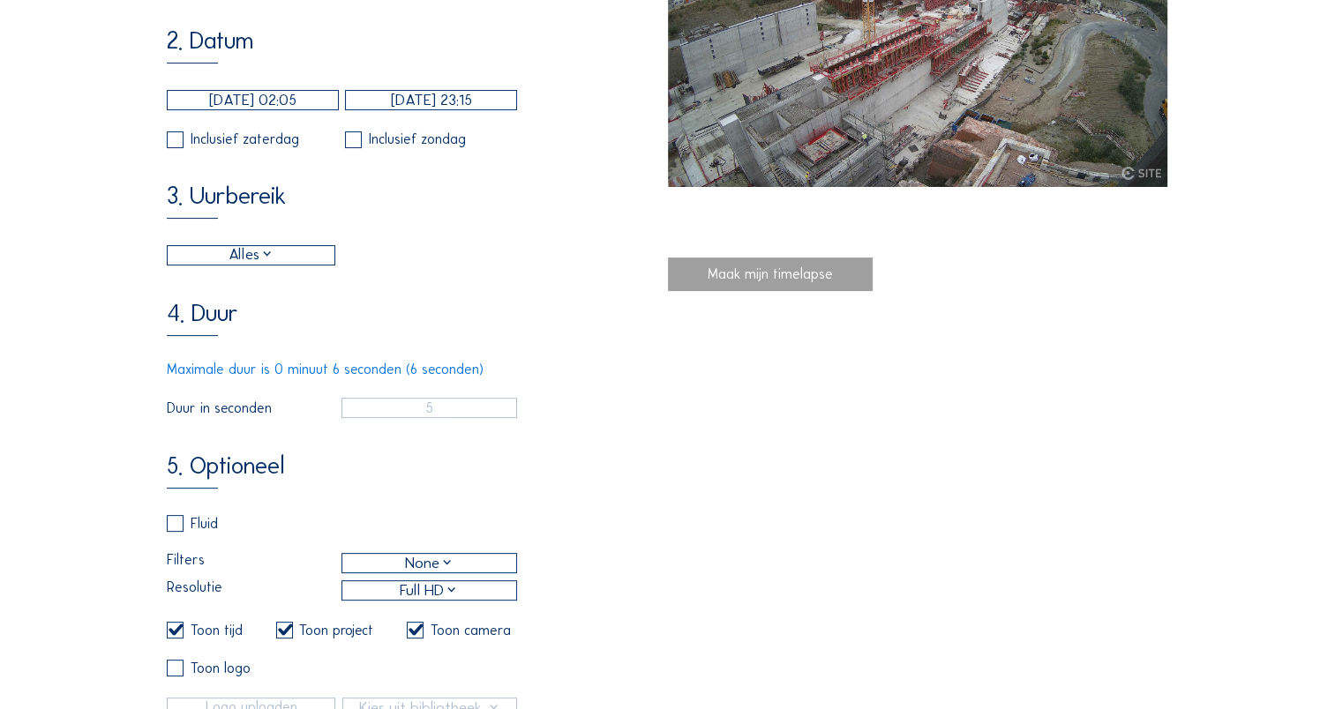
click at [482, 346] on div "4. Duur Maximale duur is 0 minuut 6 seconden (6 seconden) [PERSON_NAME] in seco…" at bounding box center [417, 359] width 500 height 117
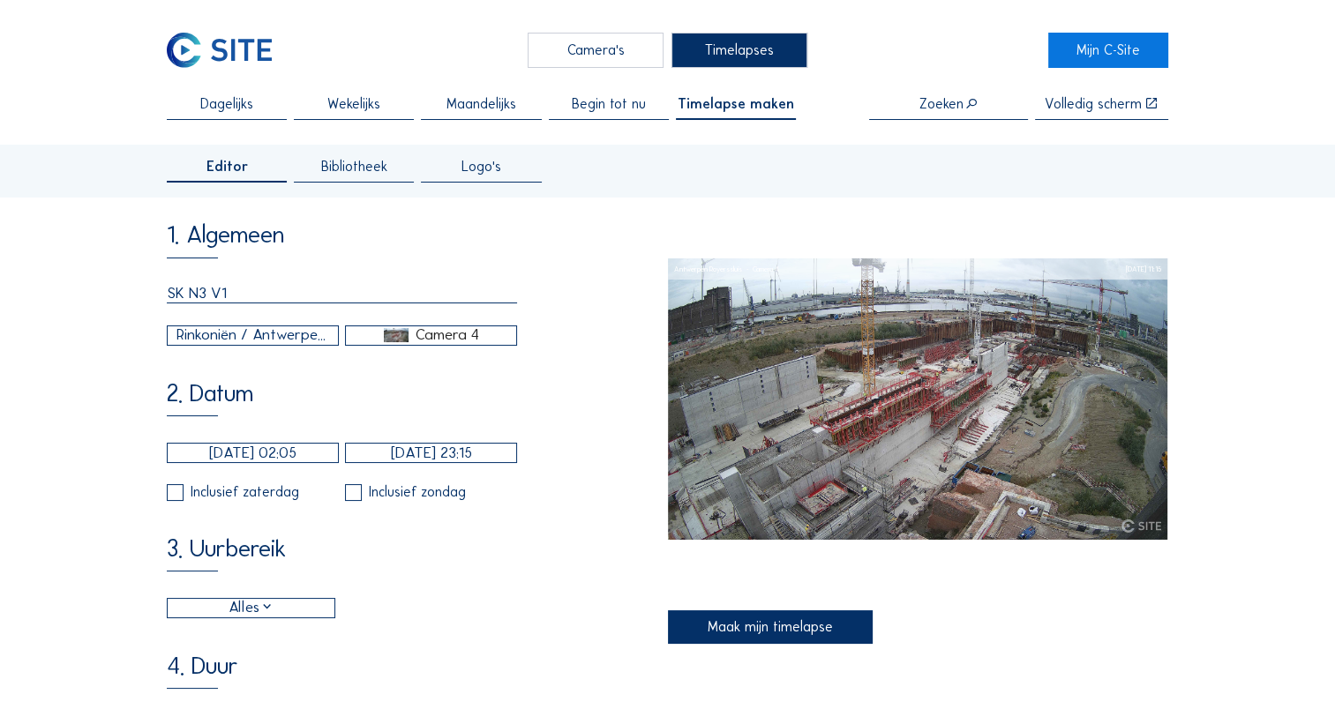
scroll to position [88, 0]
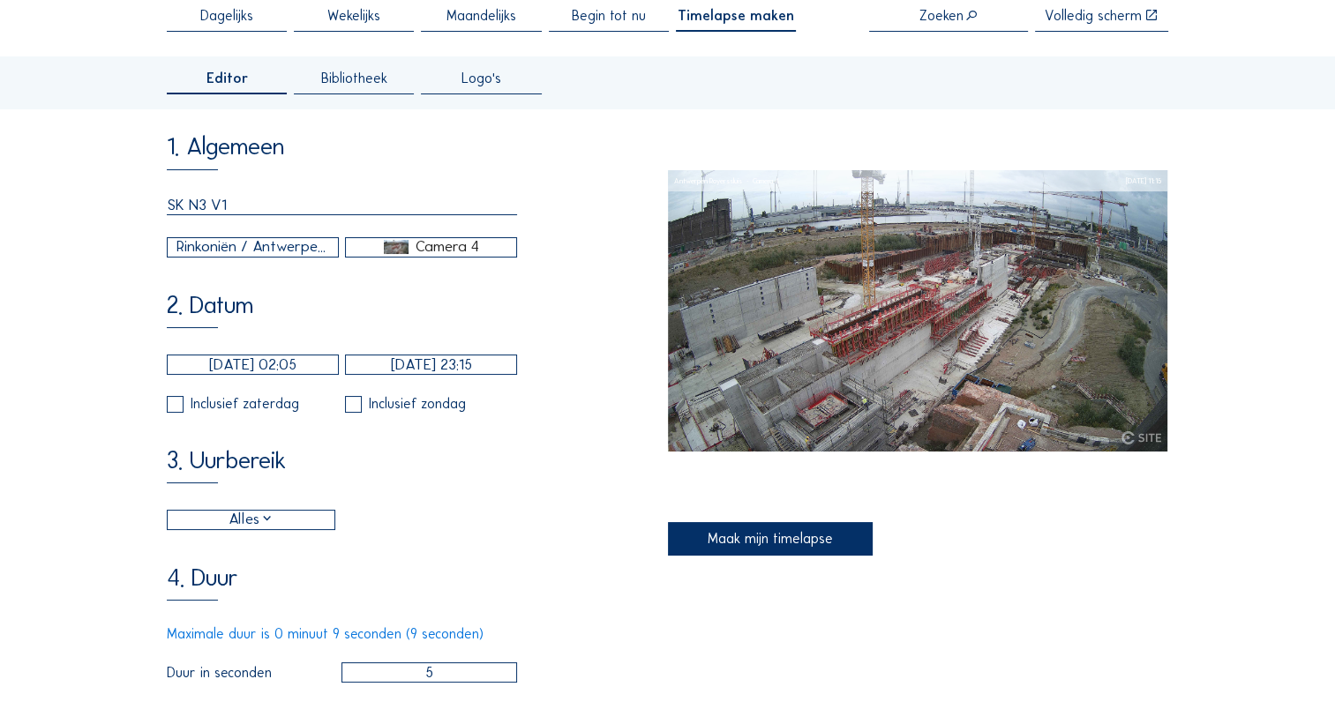
click at [783, 533] on div "Maak mijn timelapse" at bounding box center [771, 539] width 206 height 34
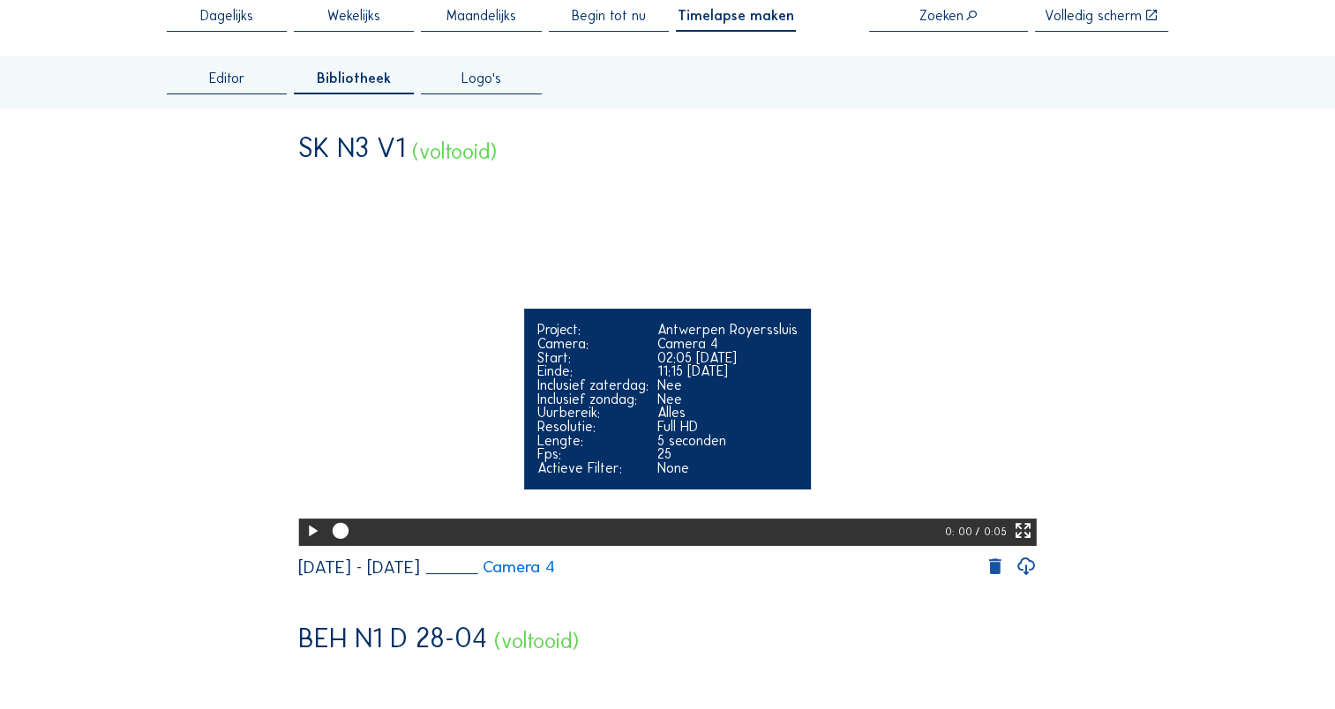
click at [307, 544] on icon at bounding box center [312, 532] width 19 height 24
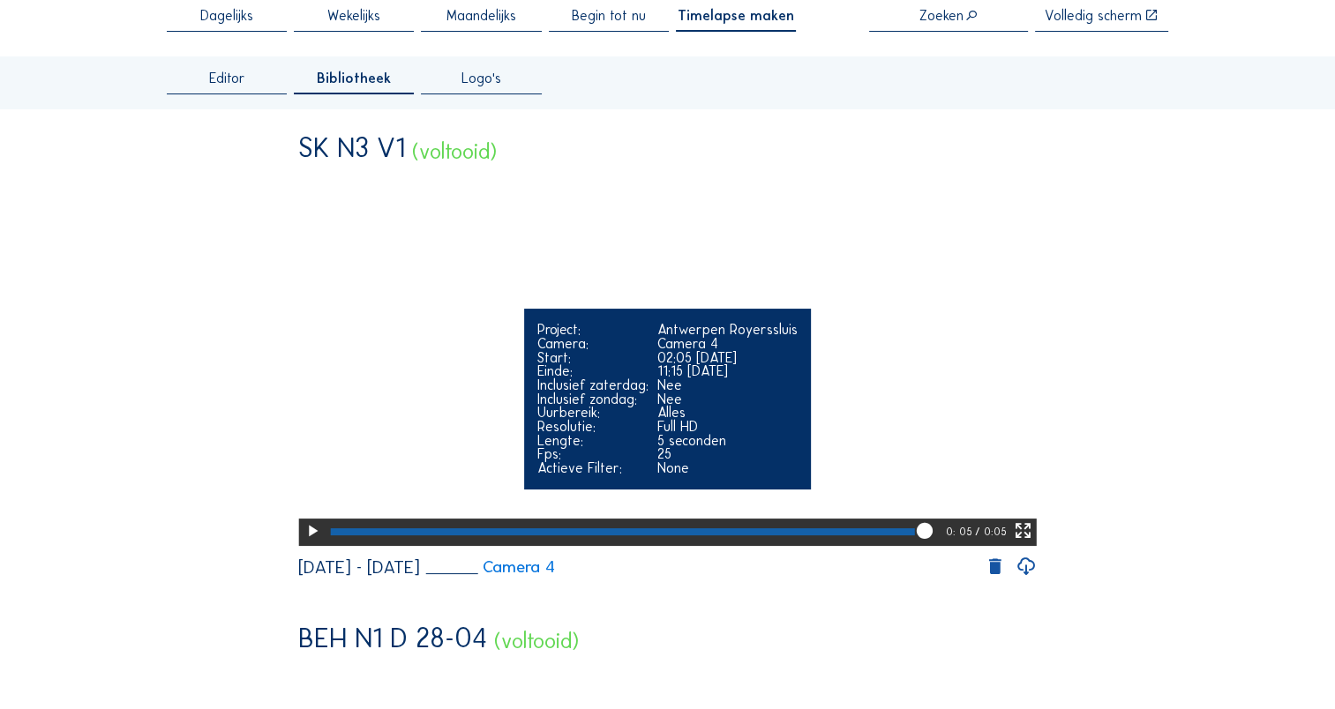
drag, startPoint x: 364, startPoint y: 590, endPoint x: 334, endPoint y: 590, distance: 30.9
click at [334, 547] on div at bounding box center [635, 533] width 619 height 28
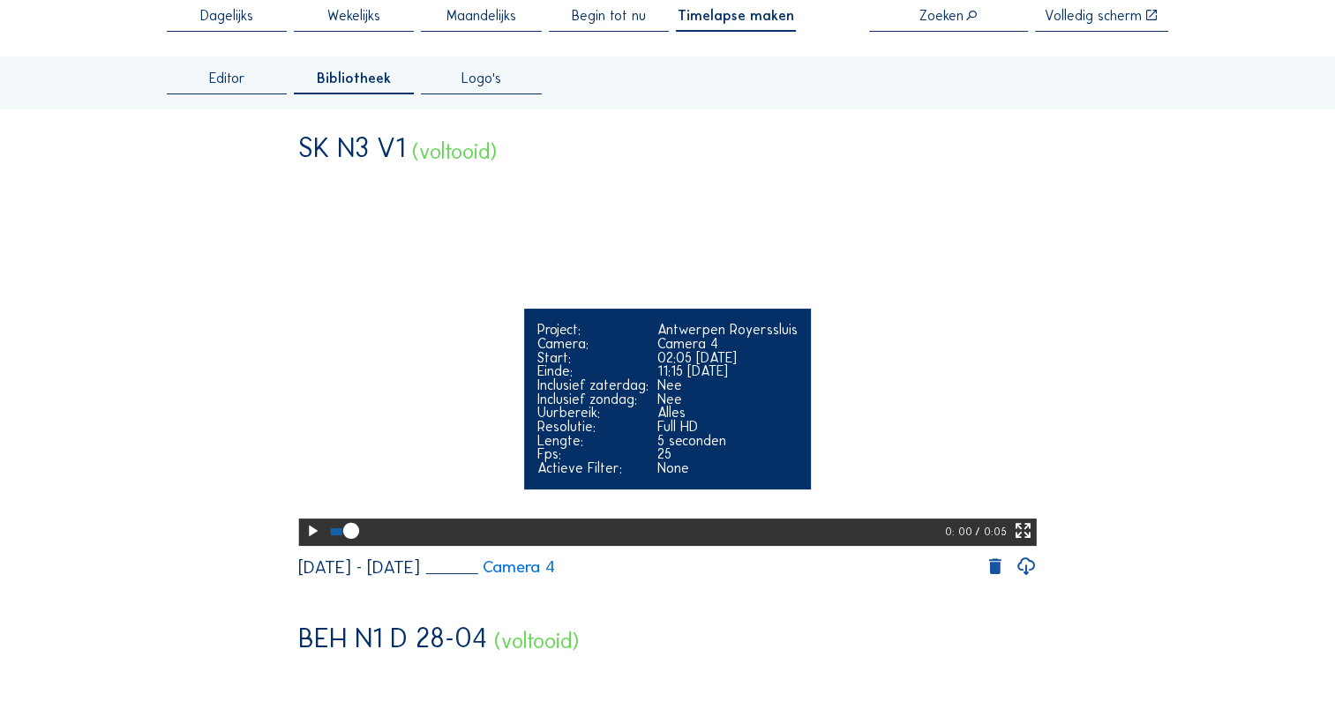
drag, startPoint x: 334, startPoint y: 586, endPoint x: 311, endPoint y: 589, distance: 22.3
click at [311, 547] on div "0: 00 / 0:05" at bounding box center [667, 533] width 738 height 28
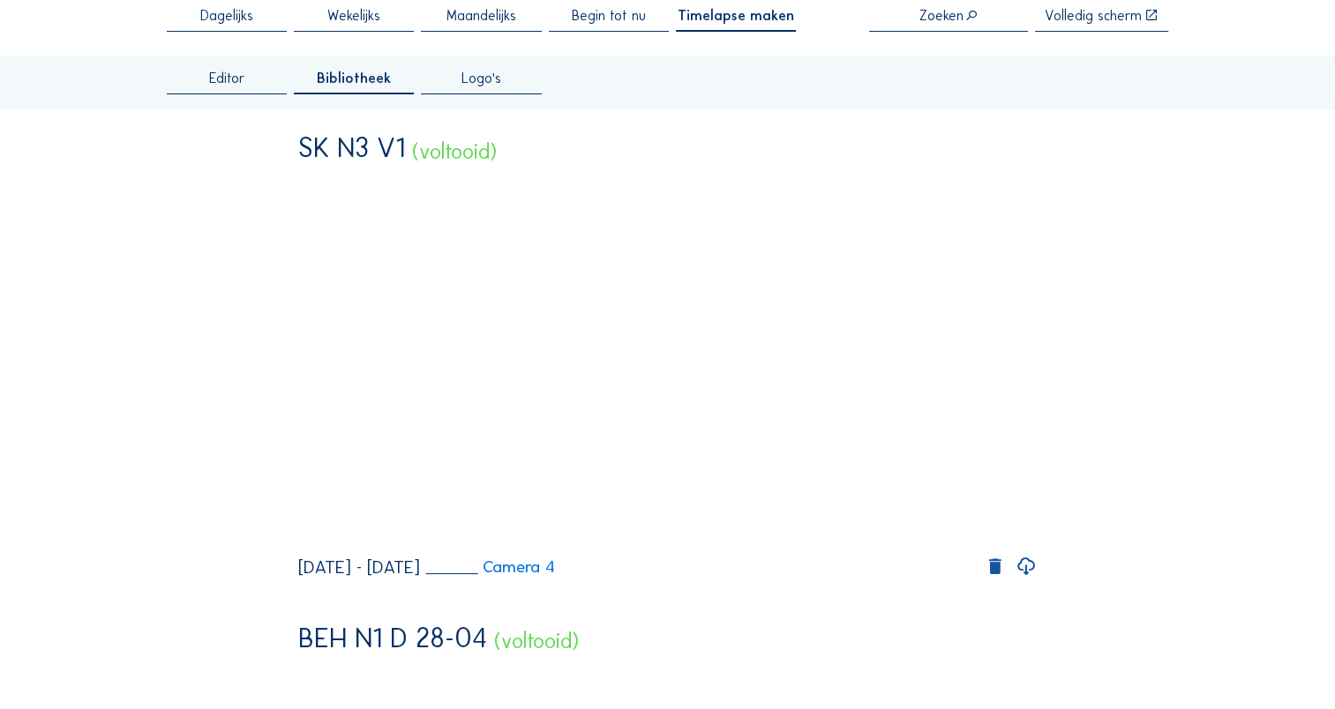
click at [1023, 580] on icon at bounding box center [1026, 567] width 21 height 25
